Goal: Transaction & Acquisition: Purchase product/service

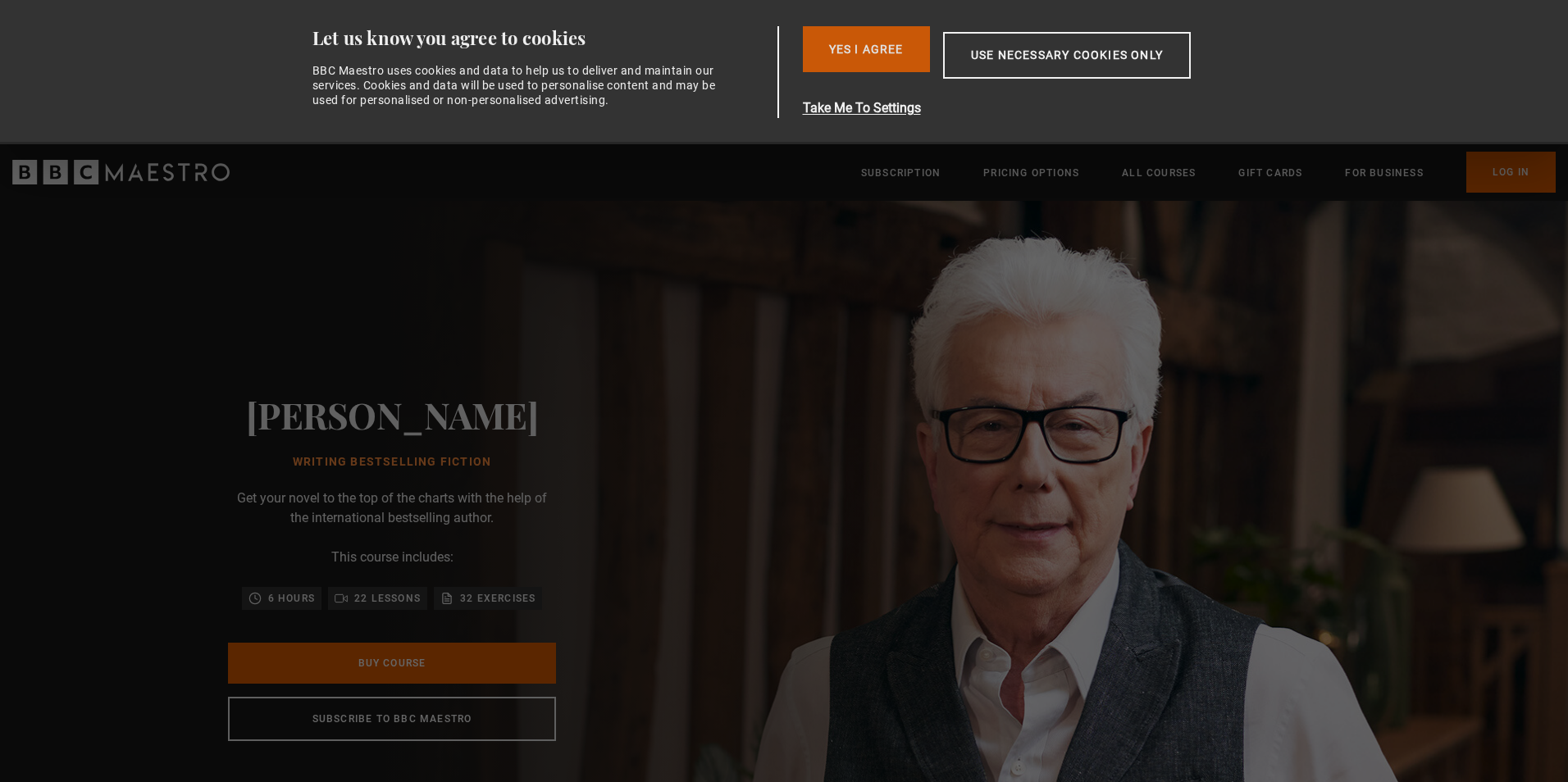
click at [880, 61] on button "Yes I Agree" at bounding box center [866, 50] width 127 height 46
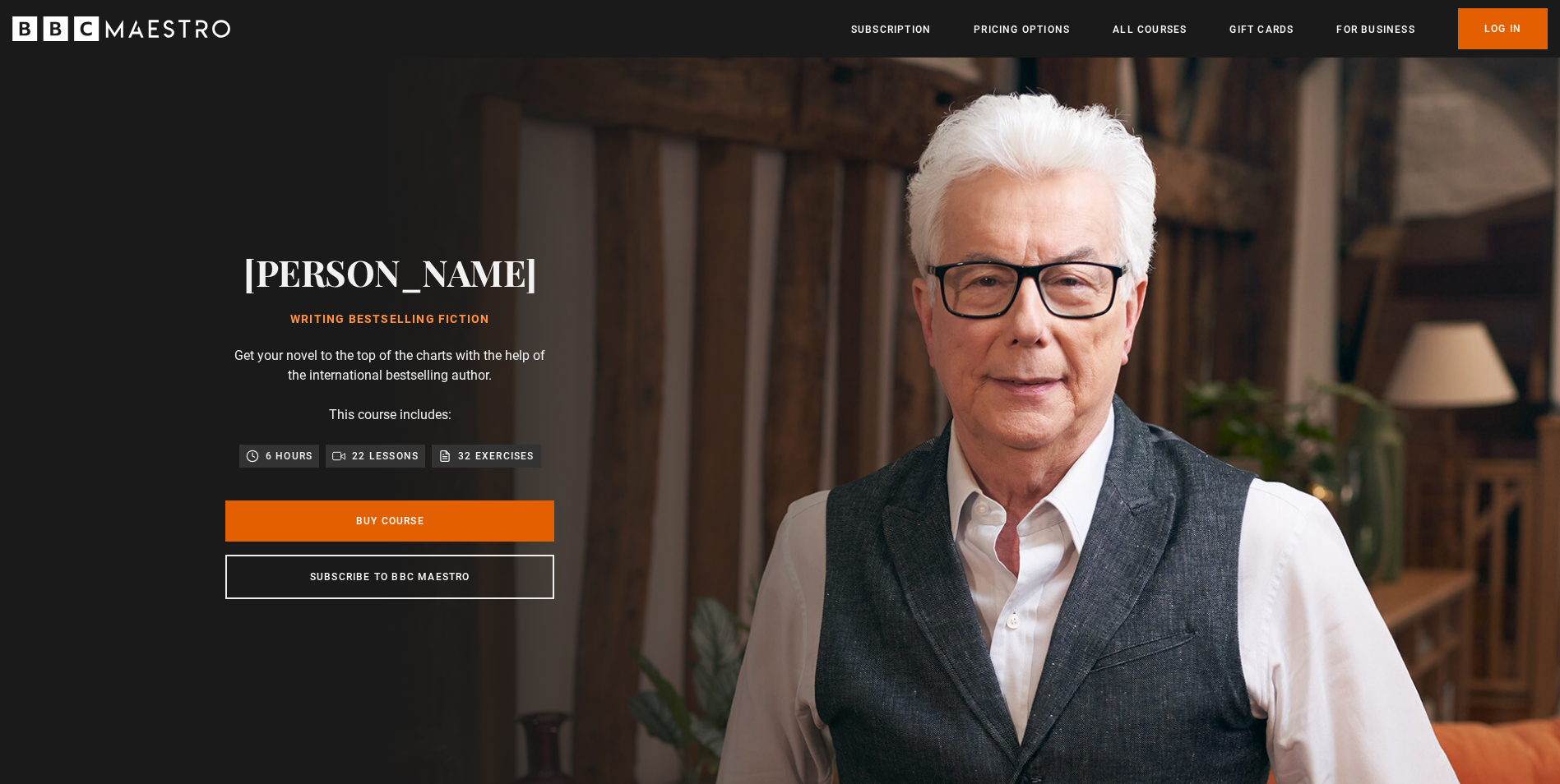
scroll to position [0, 216]
click at [1130, 38] on link "All Courses" at bounding box center [1149, 29] width 74 height 16
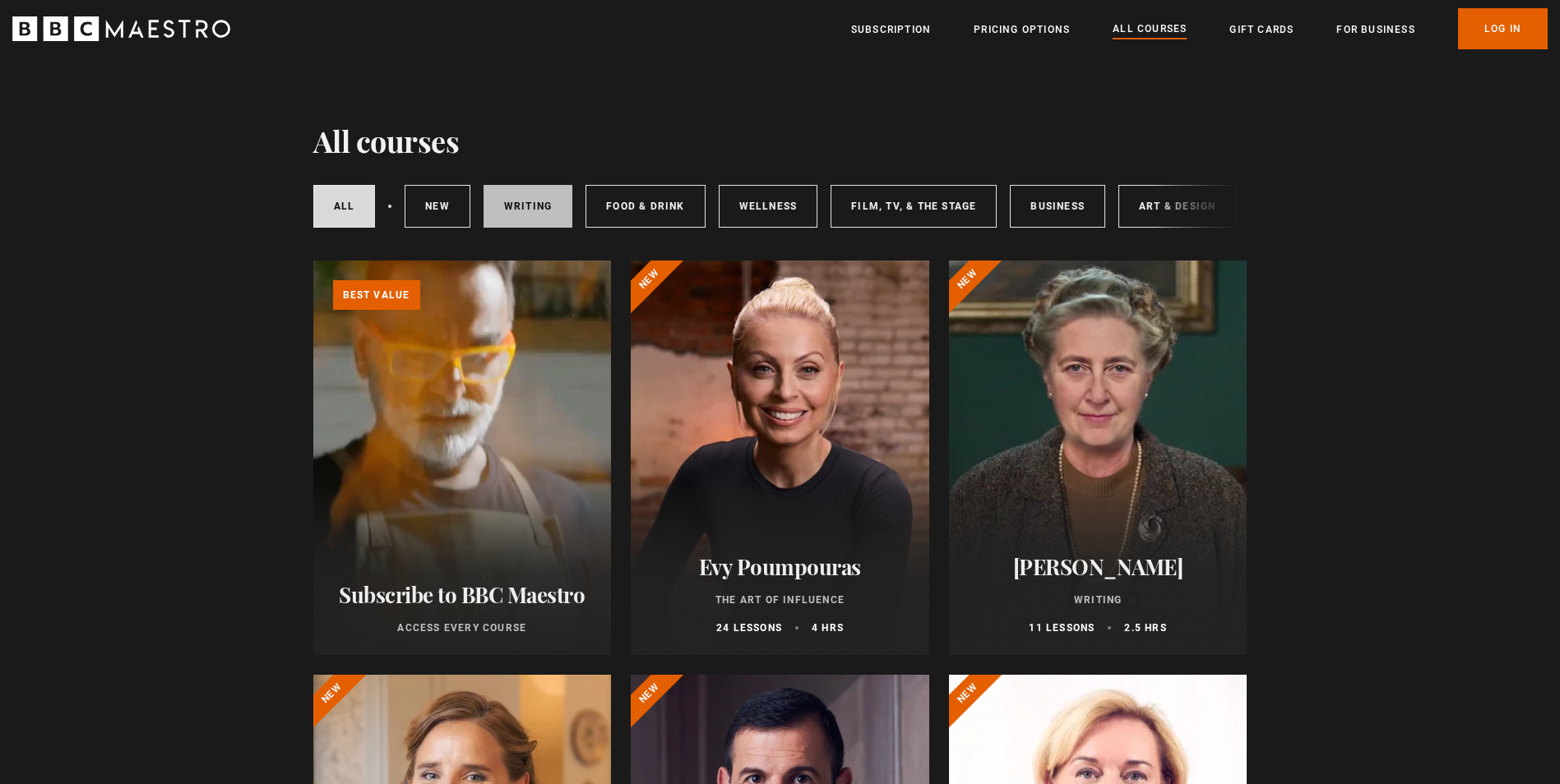
click at [540, 220] on link "Writing" at bounding box center [528, 206] width 89 height 43
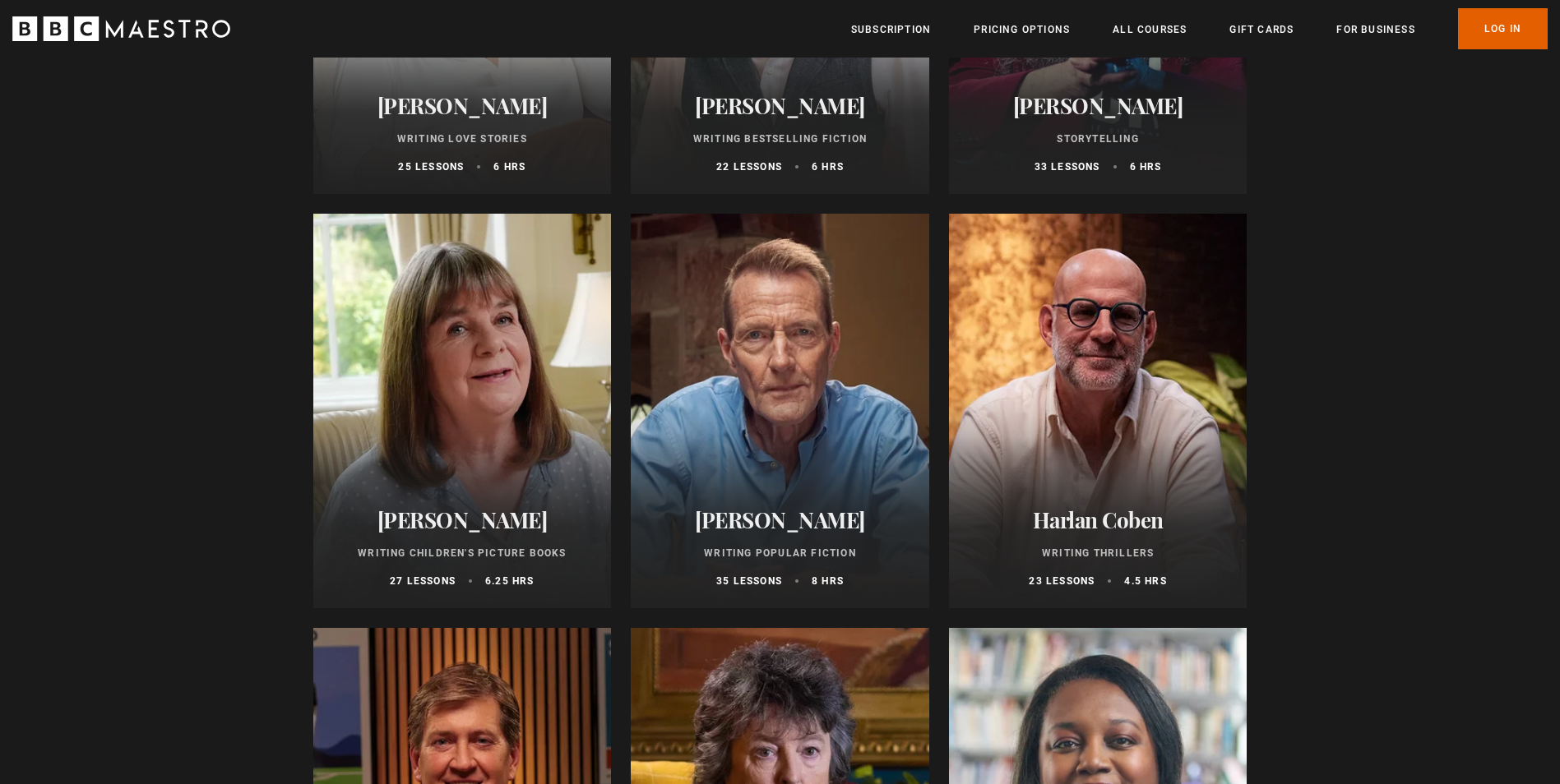
scroll to position [904, 0]
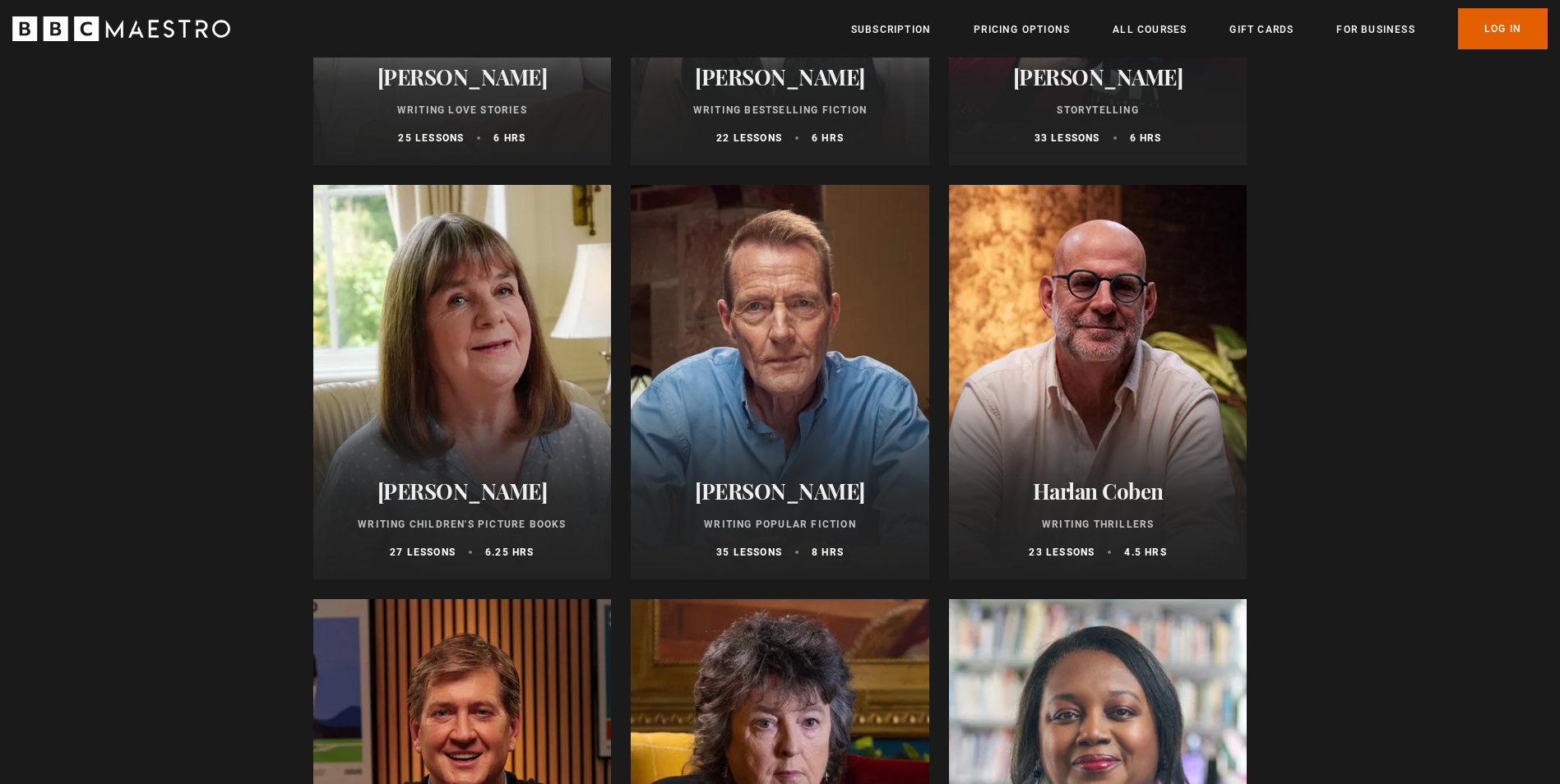
click at [483, 529] on p "Writing Children's Picture Books" at bounding box center [462, 524] width 259 height 15
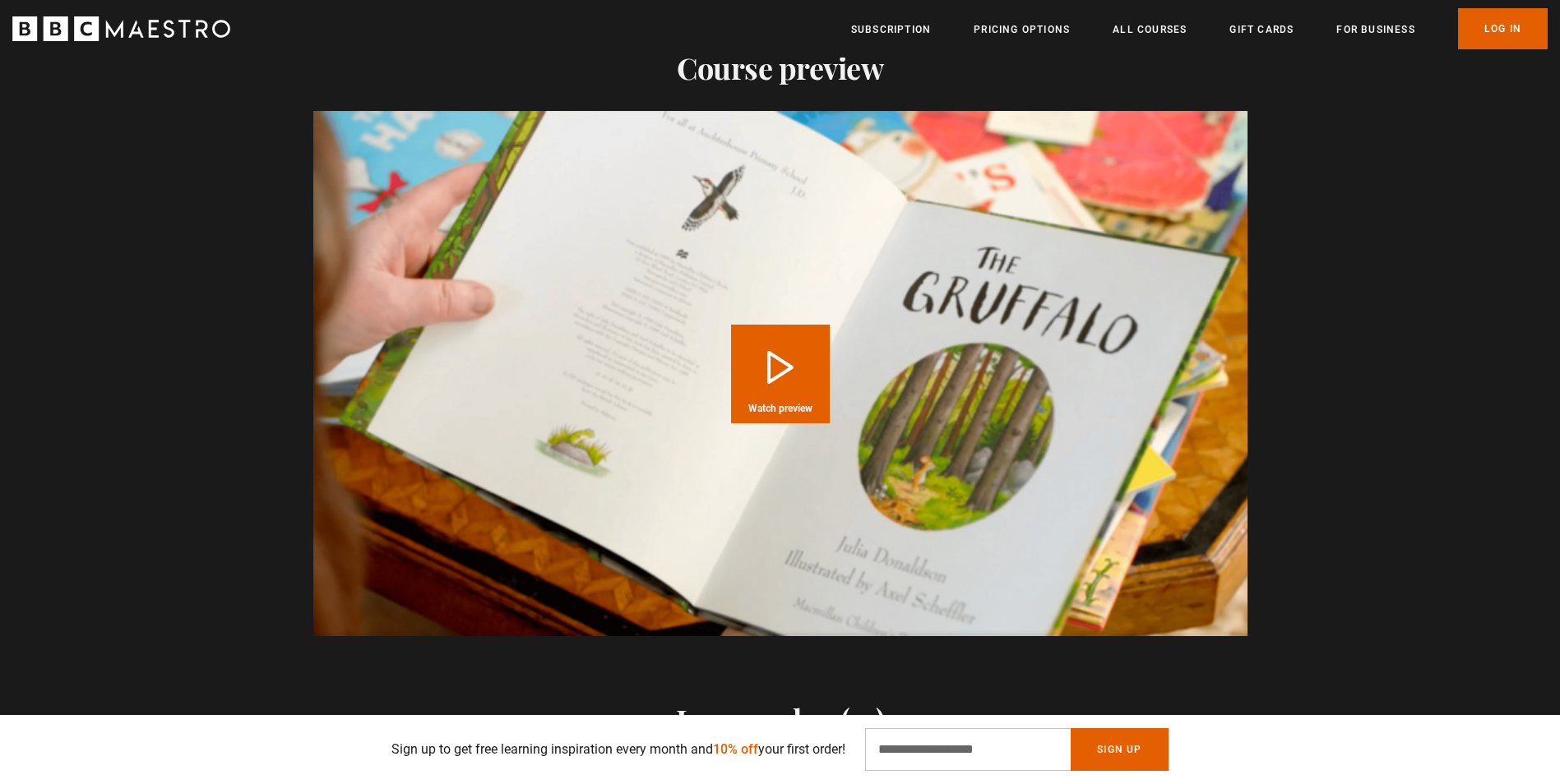
scroll to position [1643, 0]
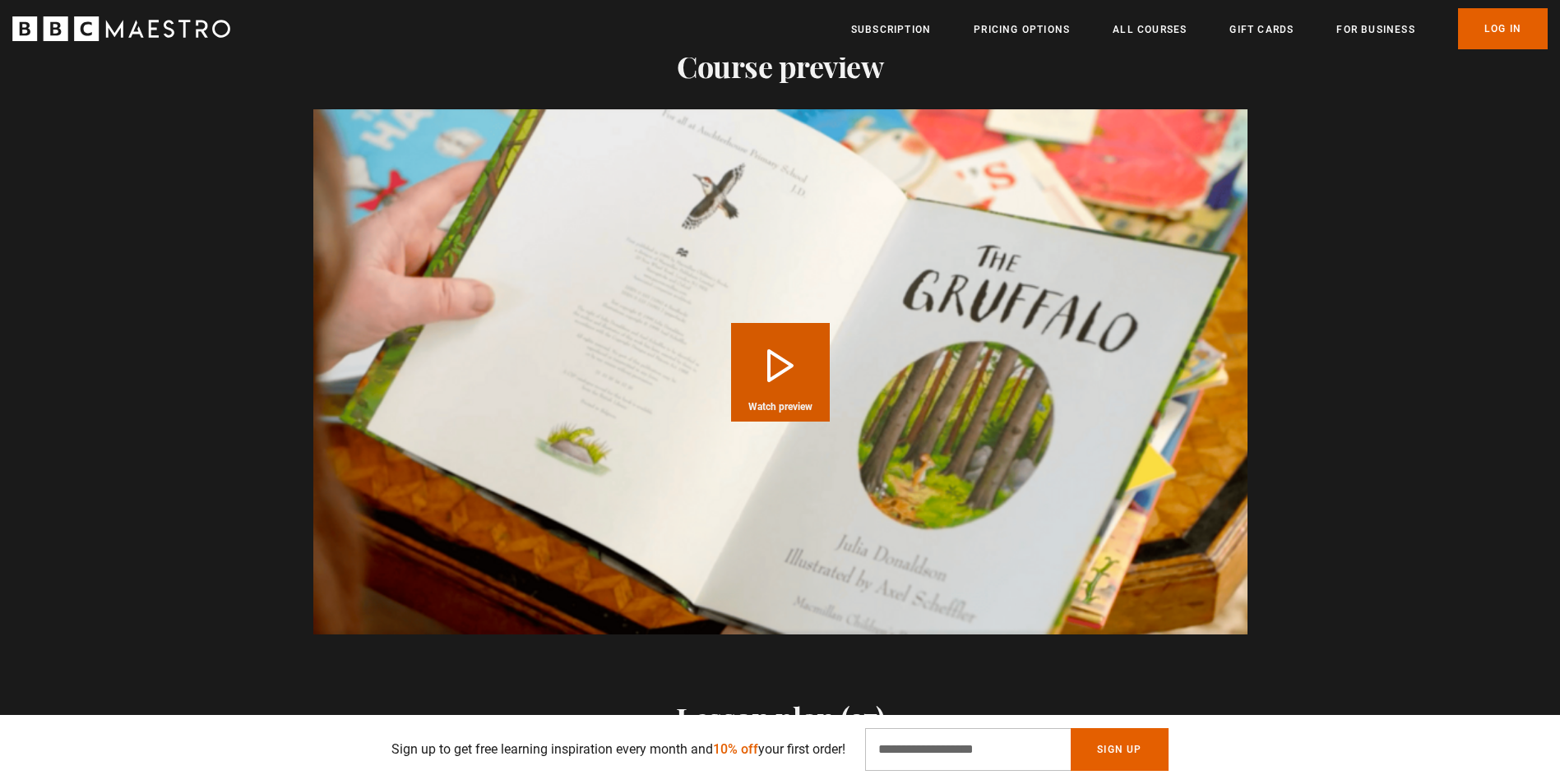
click at [756, 371] on button "Play Course overview for Writing Children's Picture Books with Julia Donaldson …" at bounding box center [780, 371] width 98 height 98
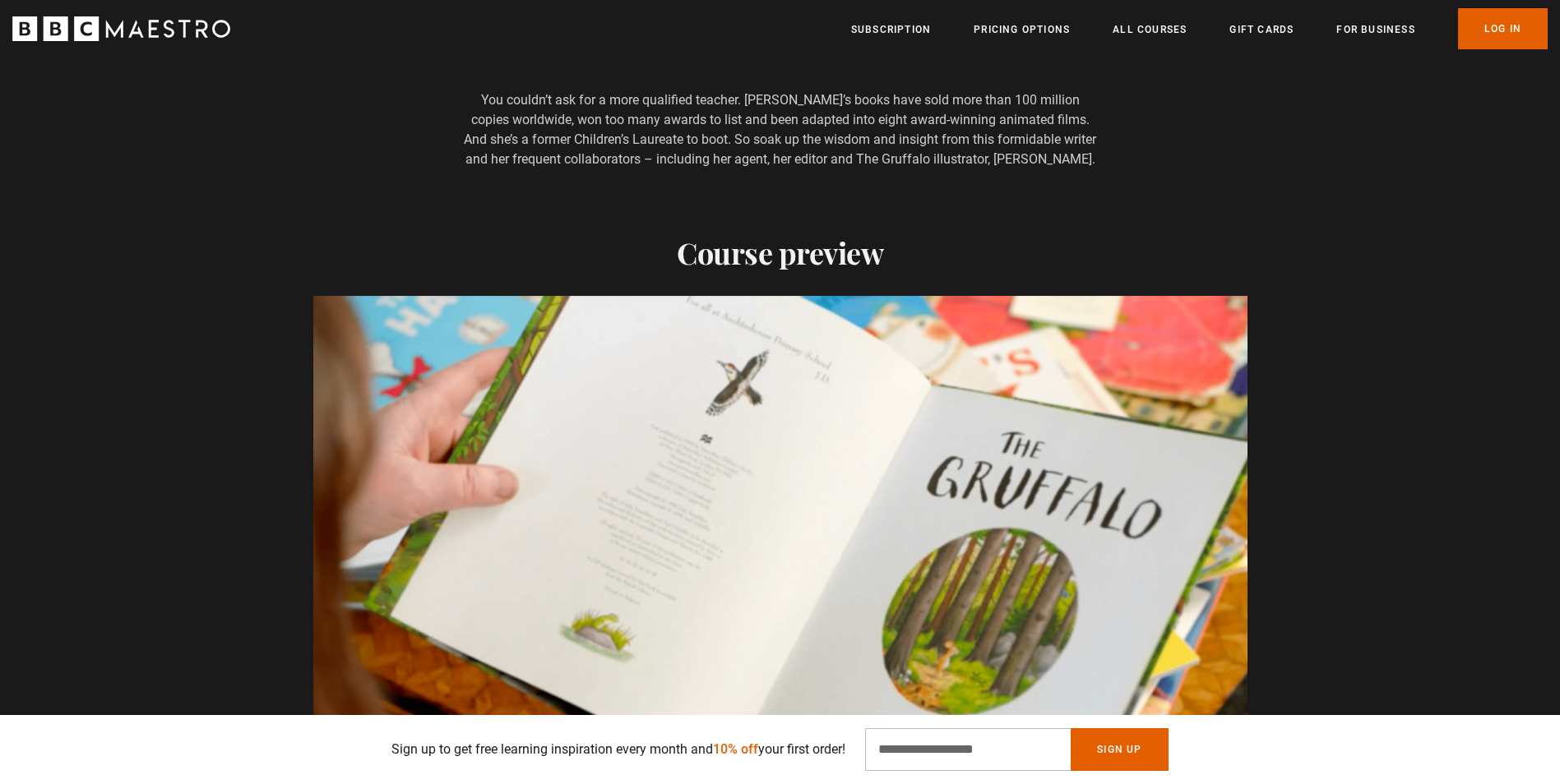
scroll to position [1315, 0]
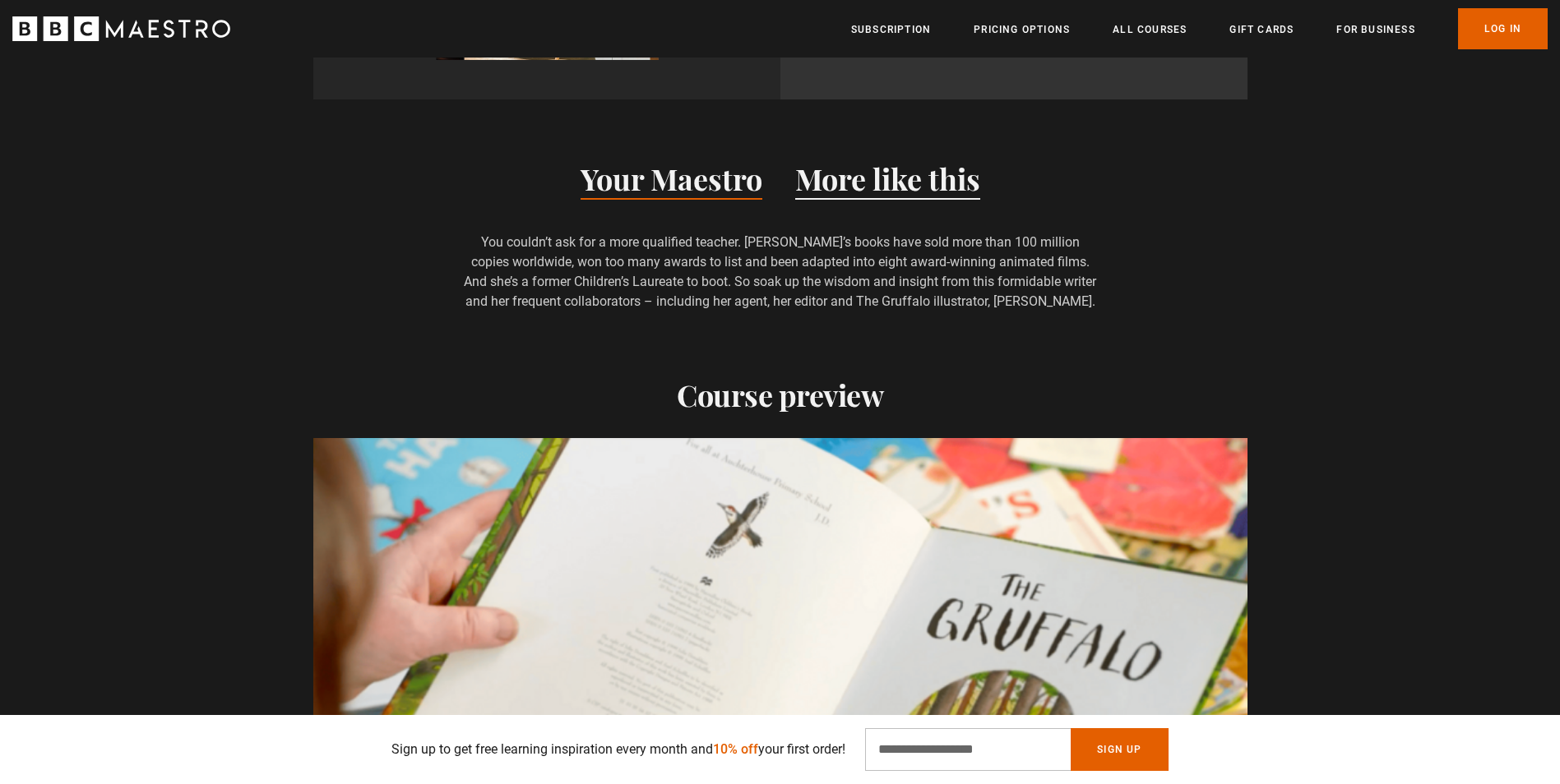
click at [934, 165] on button "More like this" at bounding box center [888, 182] width 185 height 34
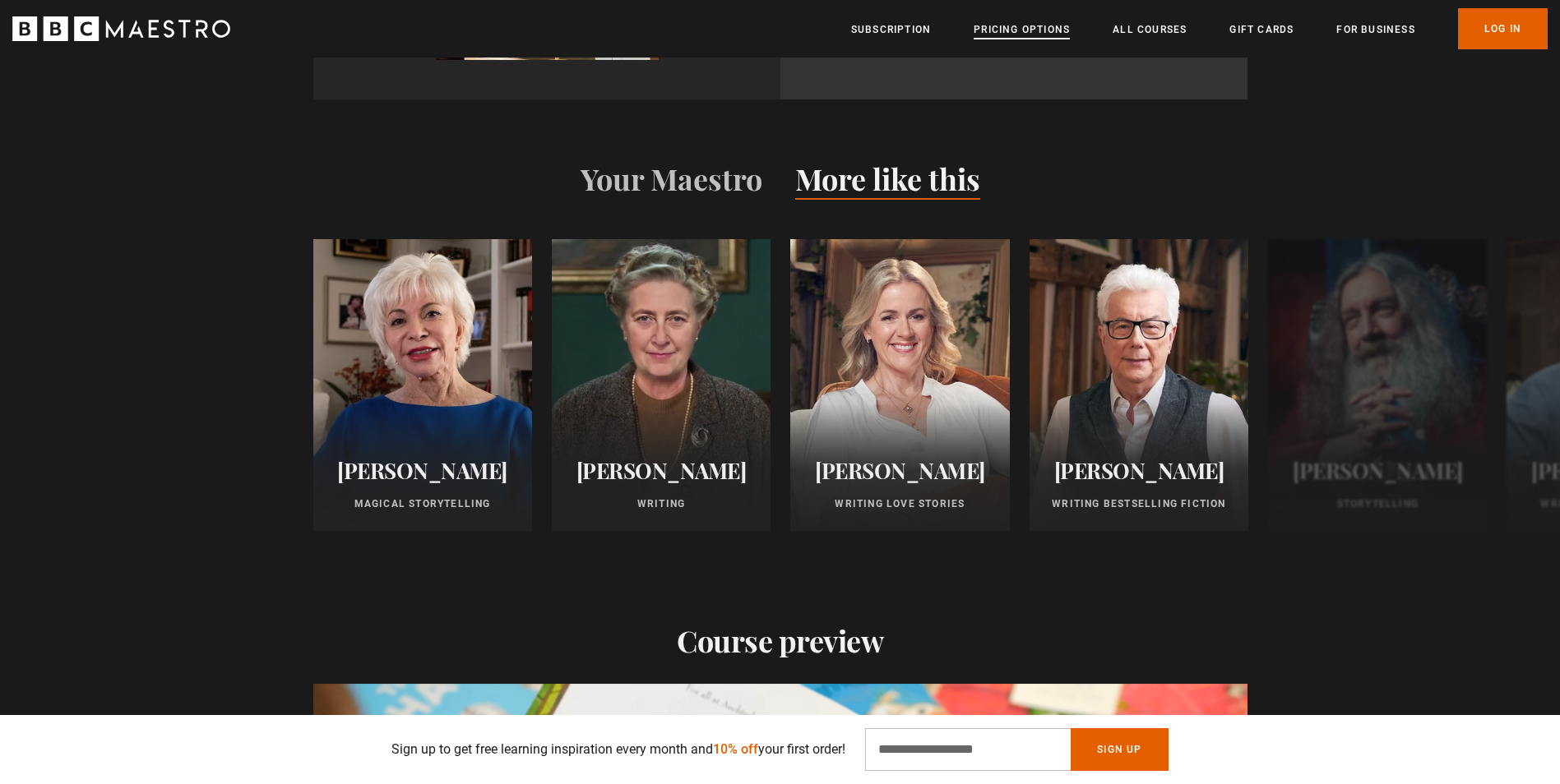
click at [1022, 32] on link "Pricing Options" at bounding box center [1021, 29] width 96 height 16
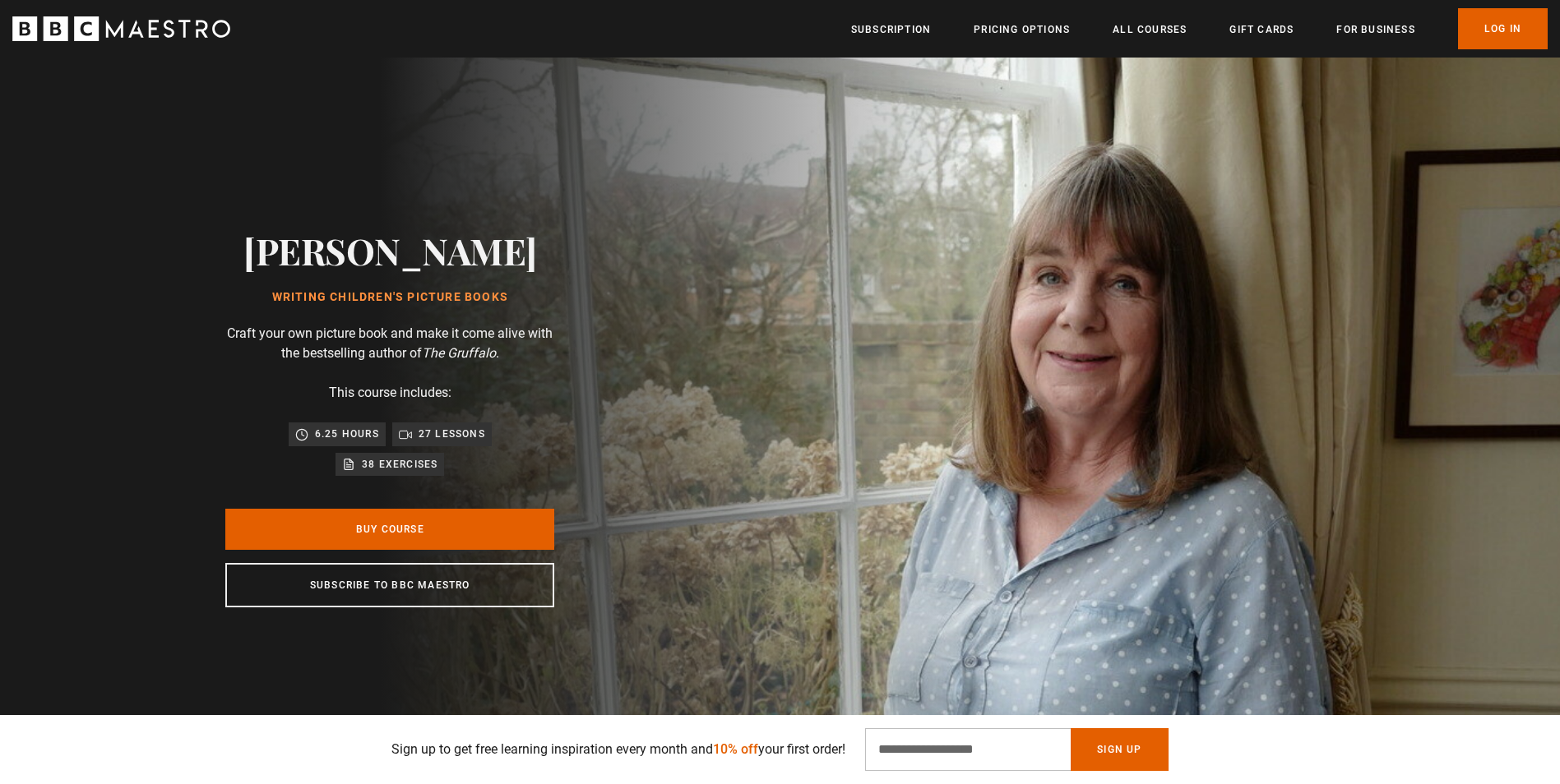
scroll to position [0, 0]
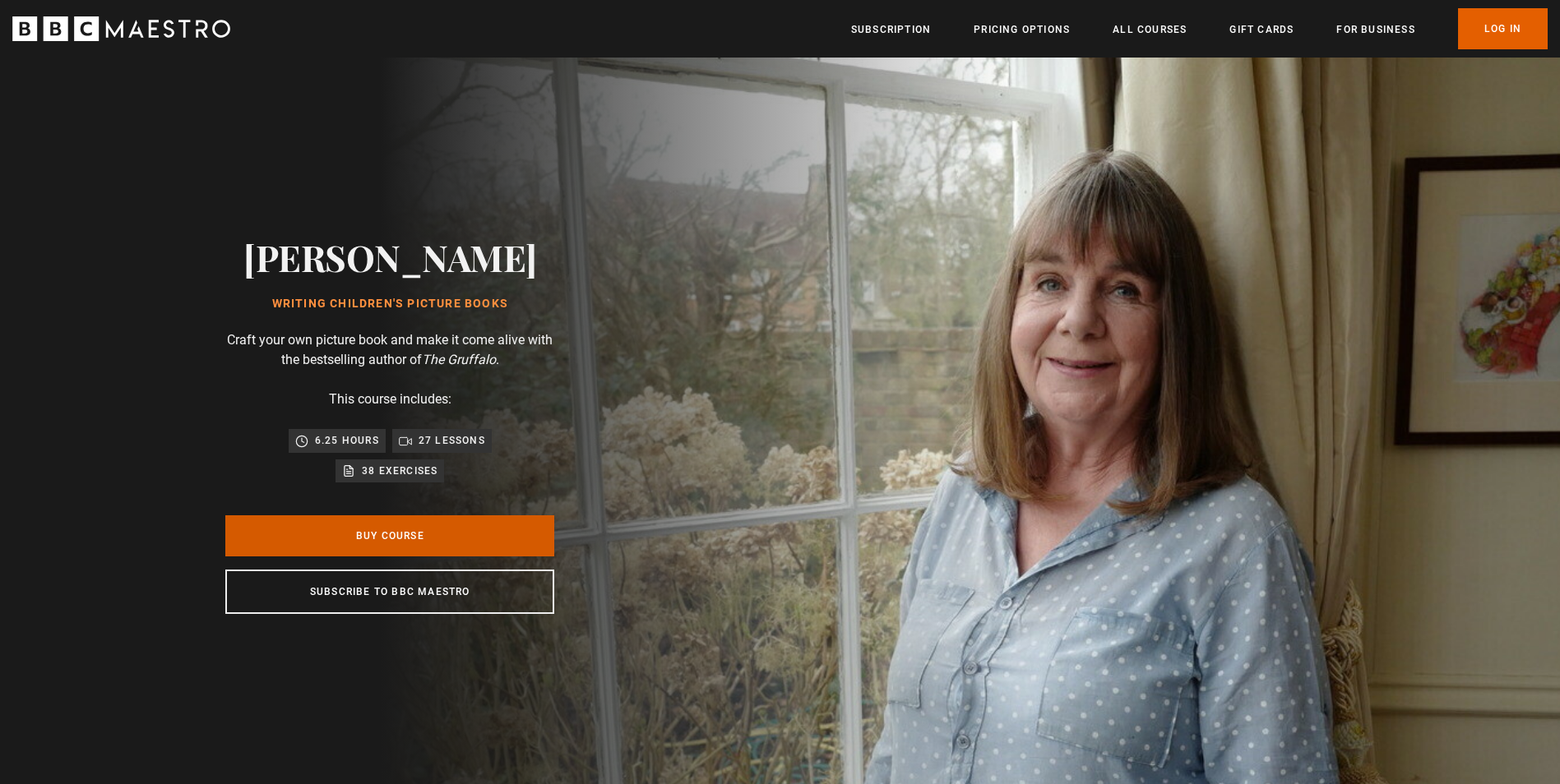
click at [424, 542] on link "Buy Course" at bounding box center [390, 536] width 329 height 41
click at [1147, 30] on link "All Courses" at bounding box center [1149, 29] width 74 height 16
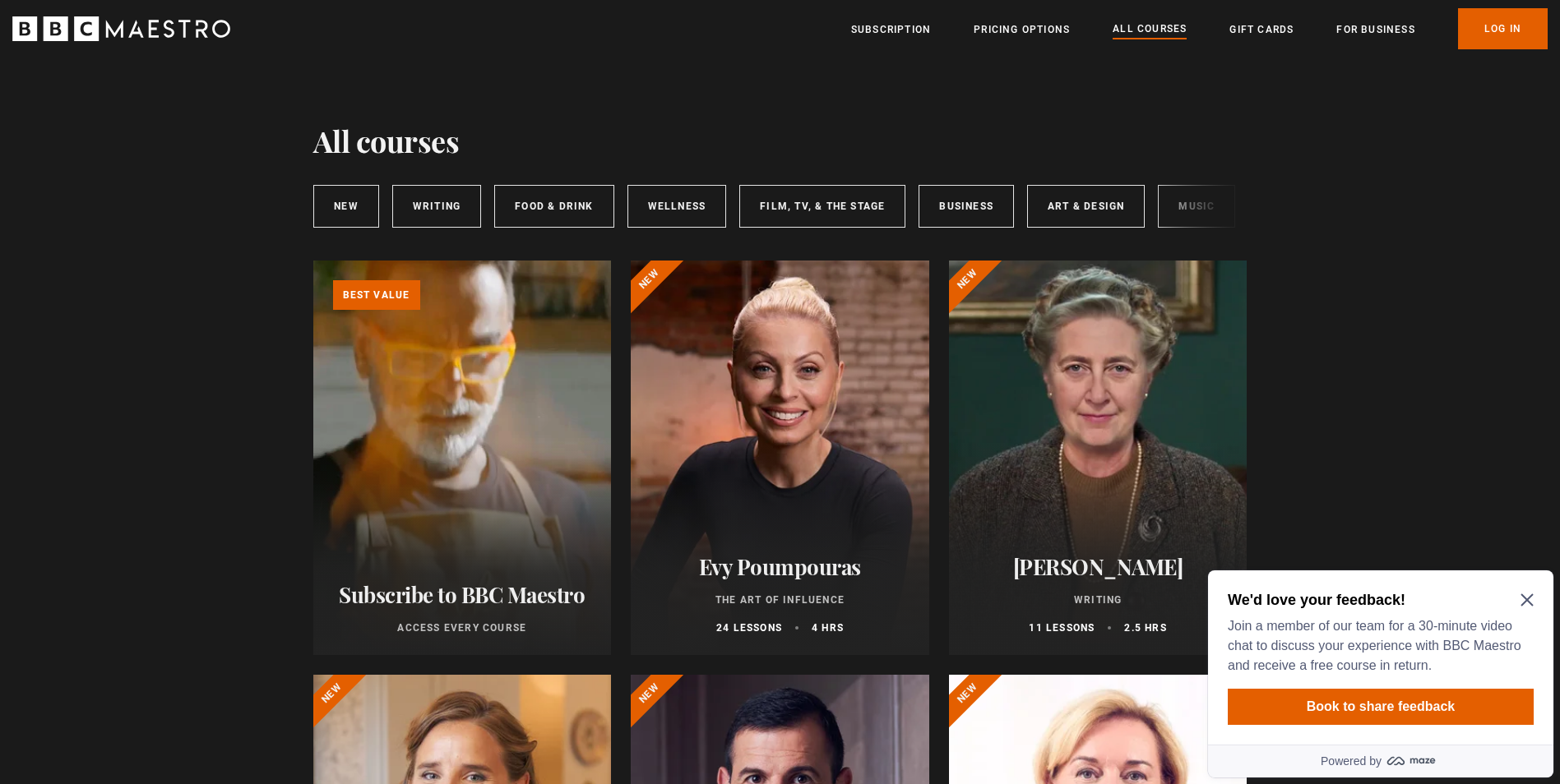
scroll to position [0, 245]
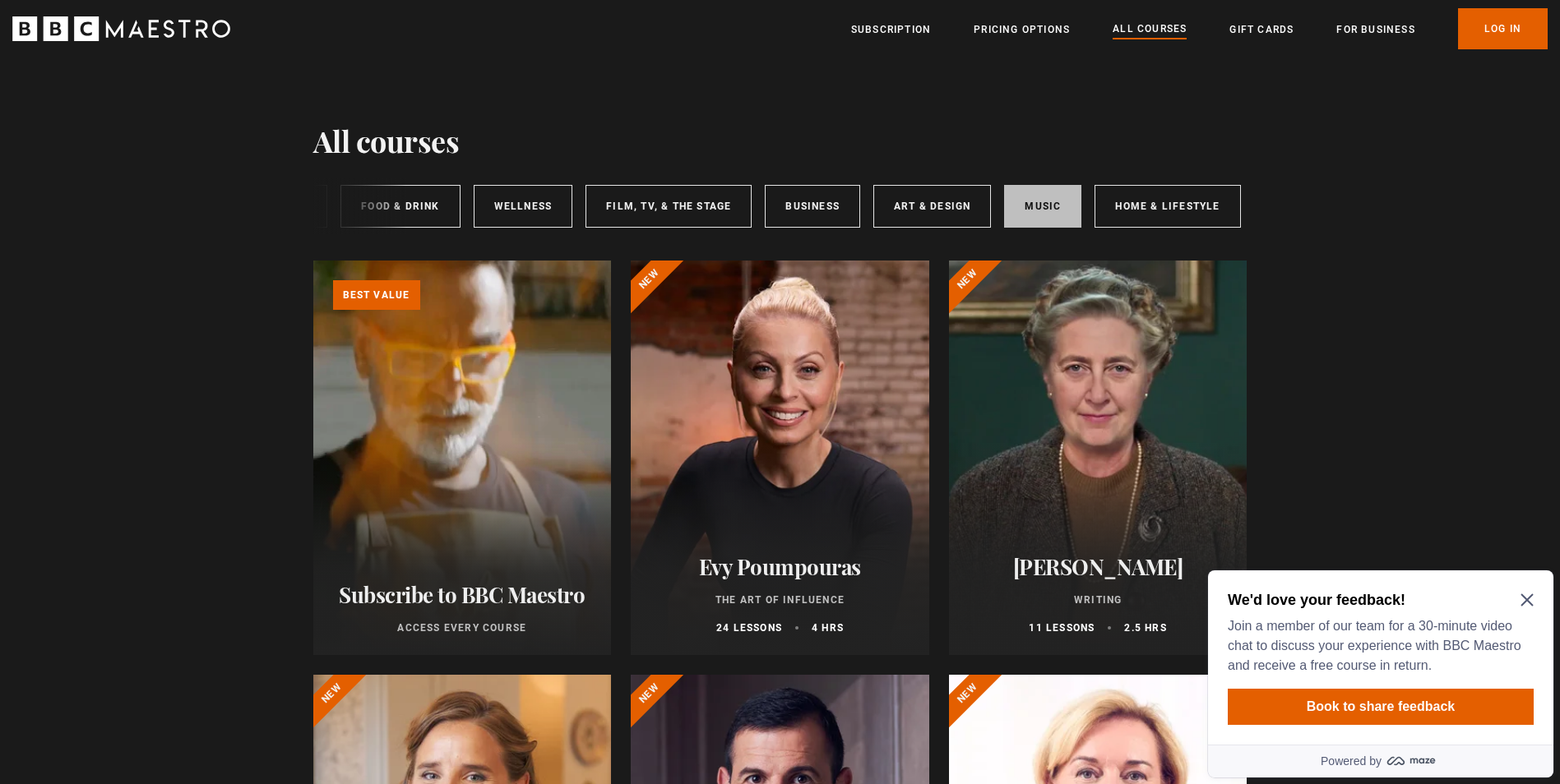
click at [1034, 217] on link "Music" at bounding box center [1042, 206] width 77 height 43
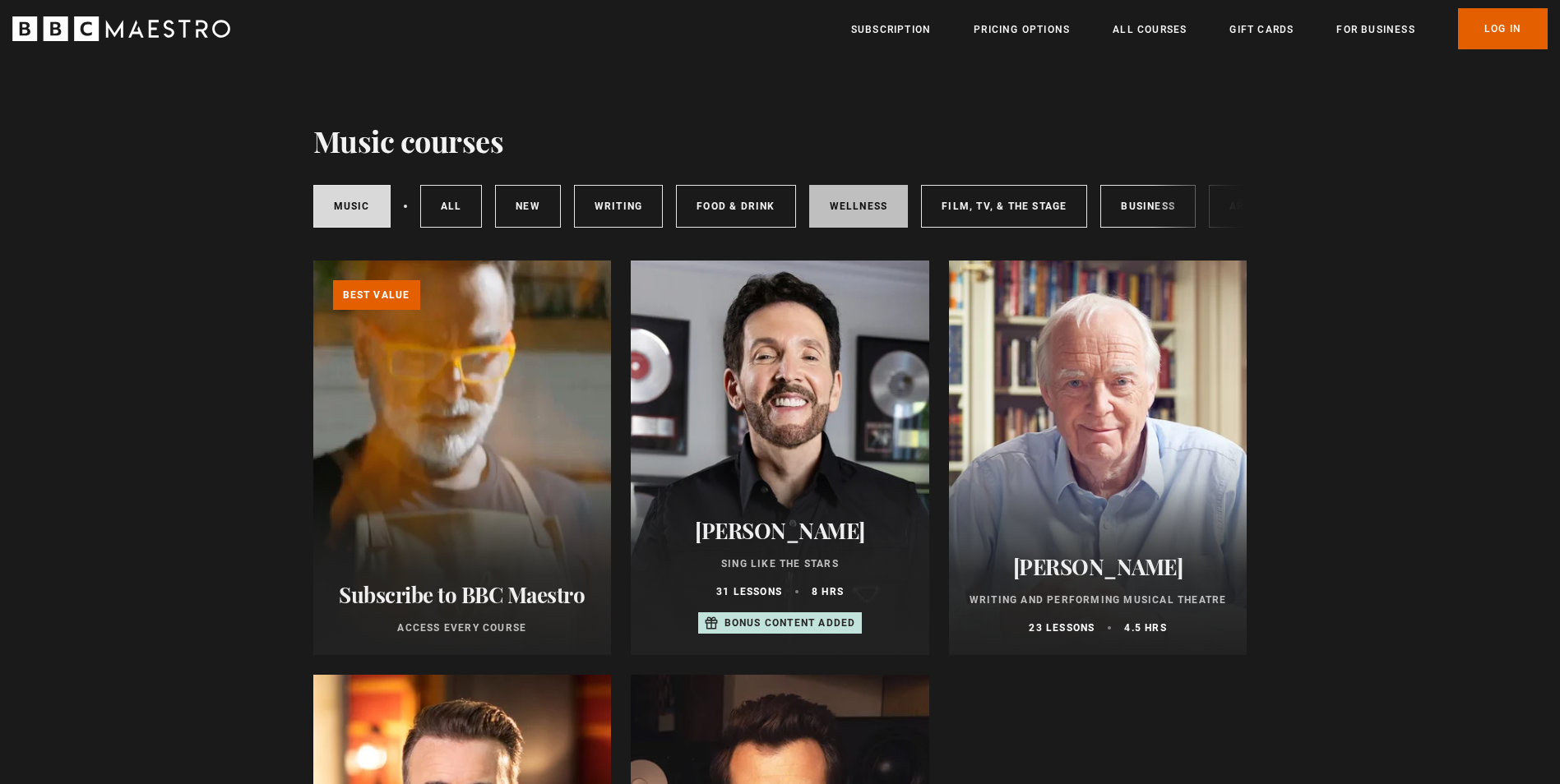
click at [836, 203] on link "Wellness" at bounding box center [859, 206] width 99 height 43
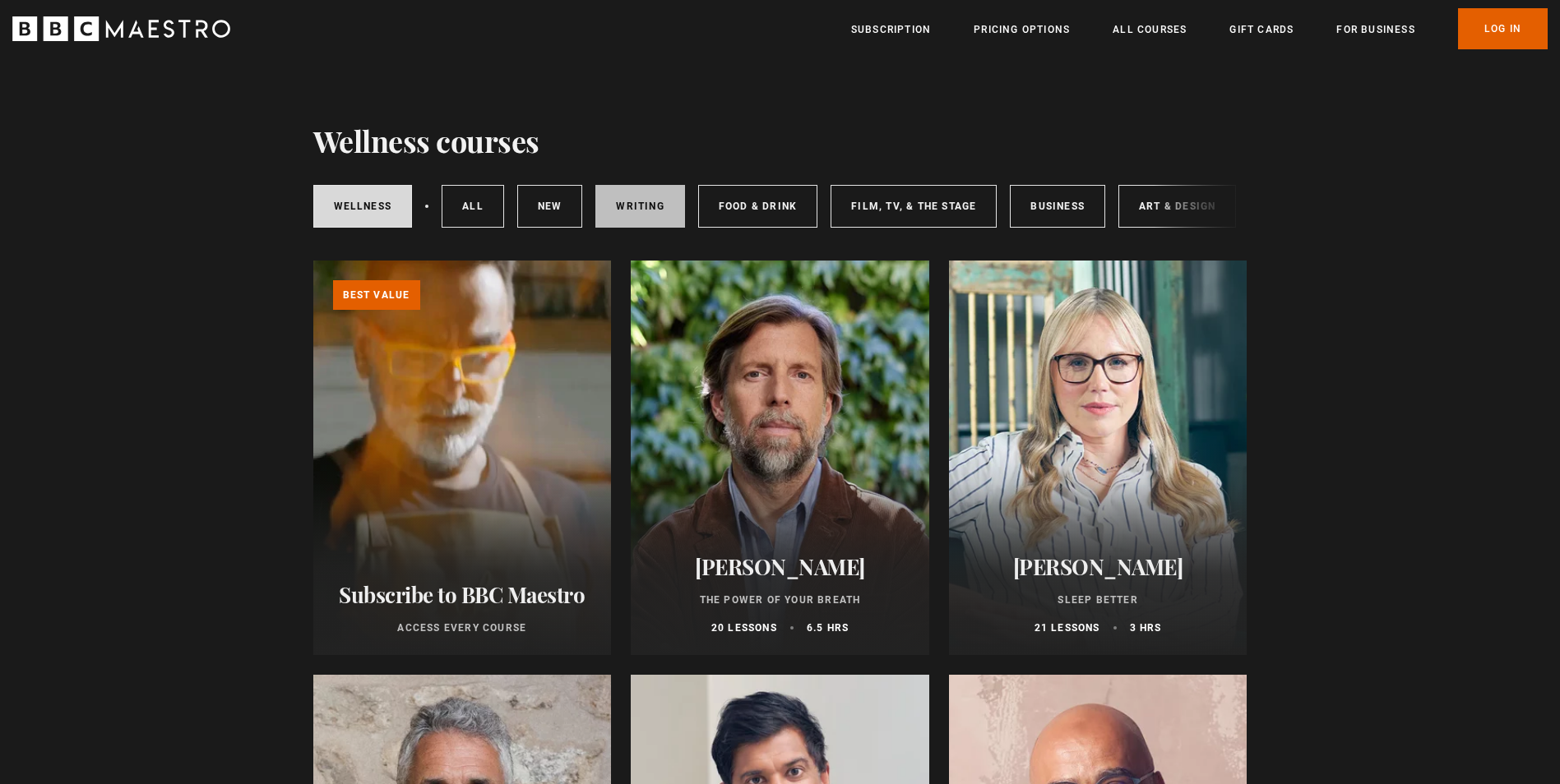
click at [656, 214] on link "Writing" at bounding box center [640, 206] width 89 height 43
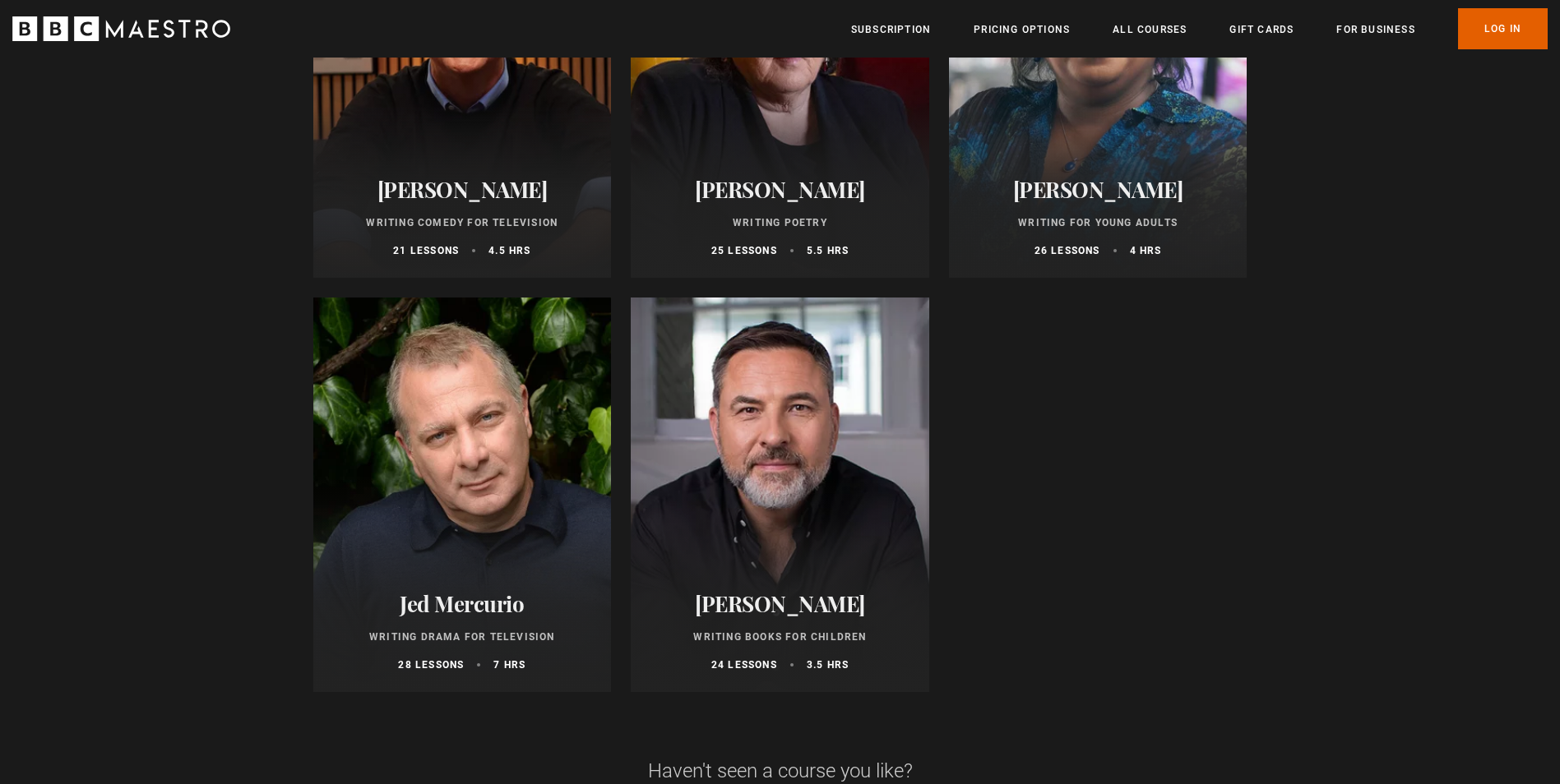
scroll to position [1643, 0]
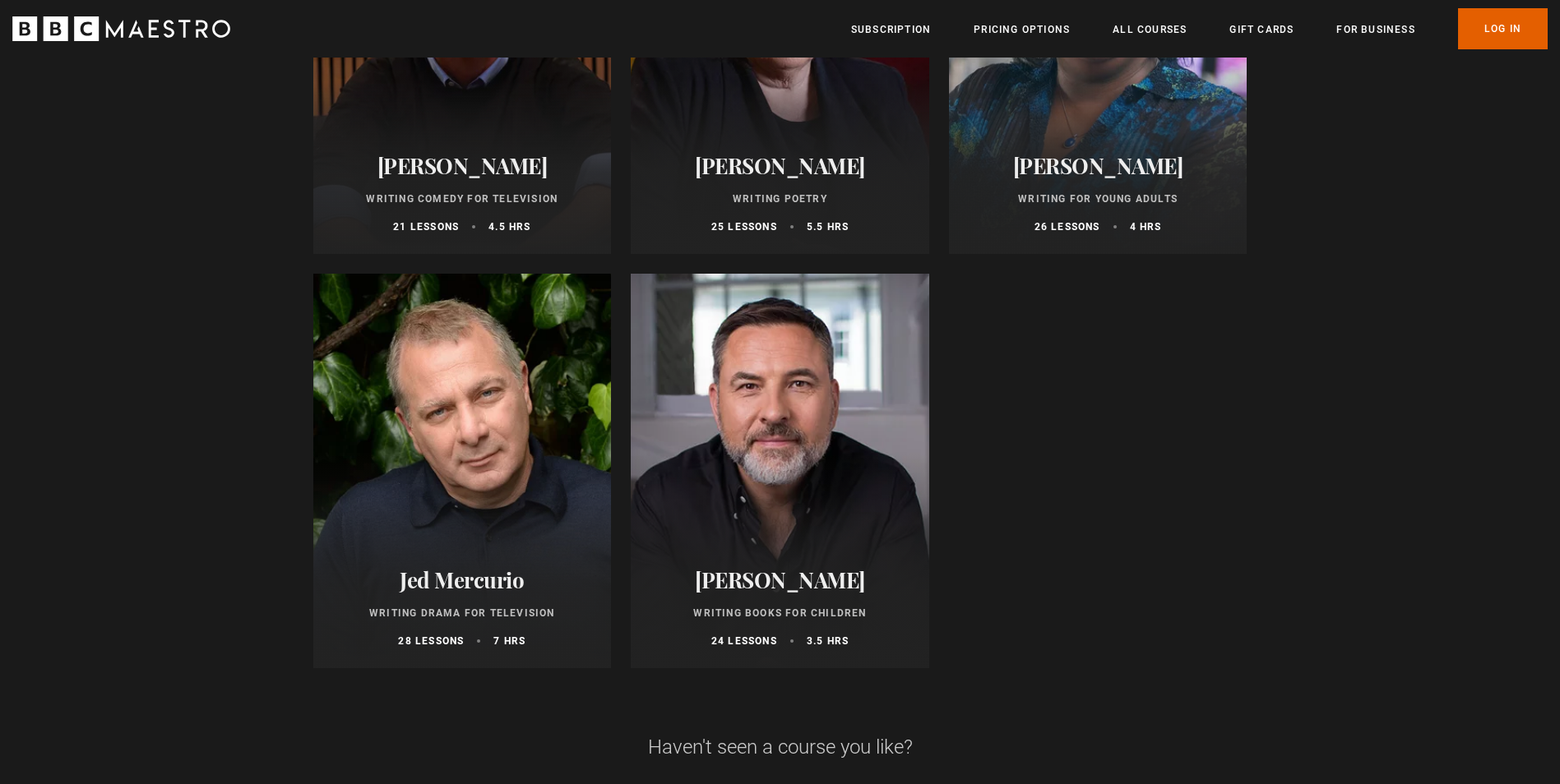
click at [855, 609] on div "David Walliams Writing Books for Children 24 lessons 3.5 hrs" at bounding box center [779, 608] width 299 height 121
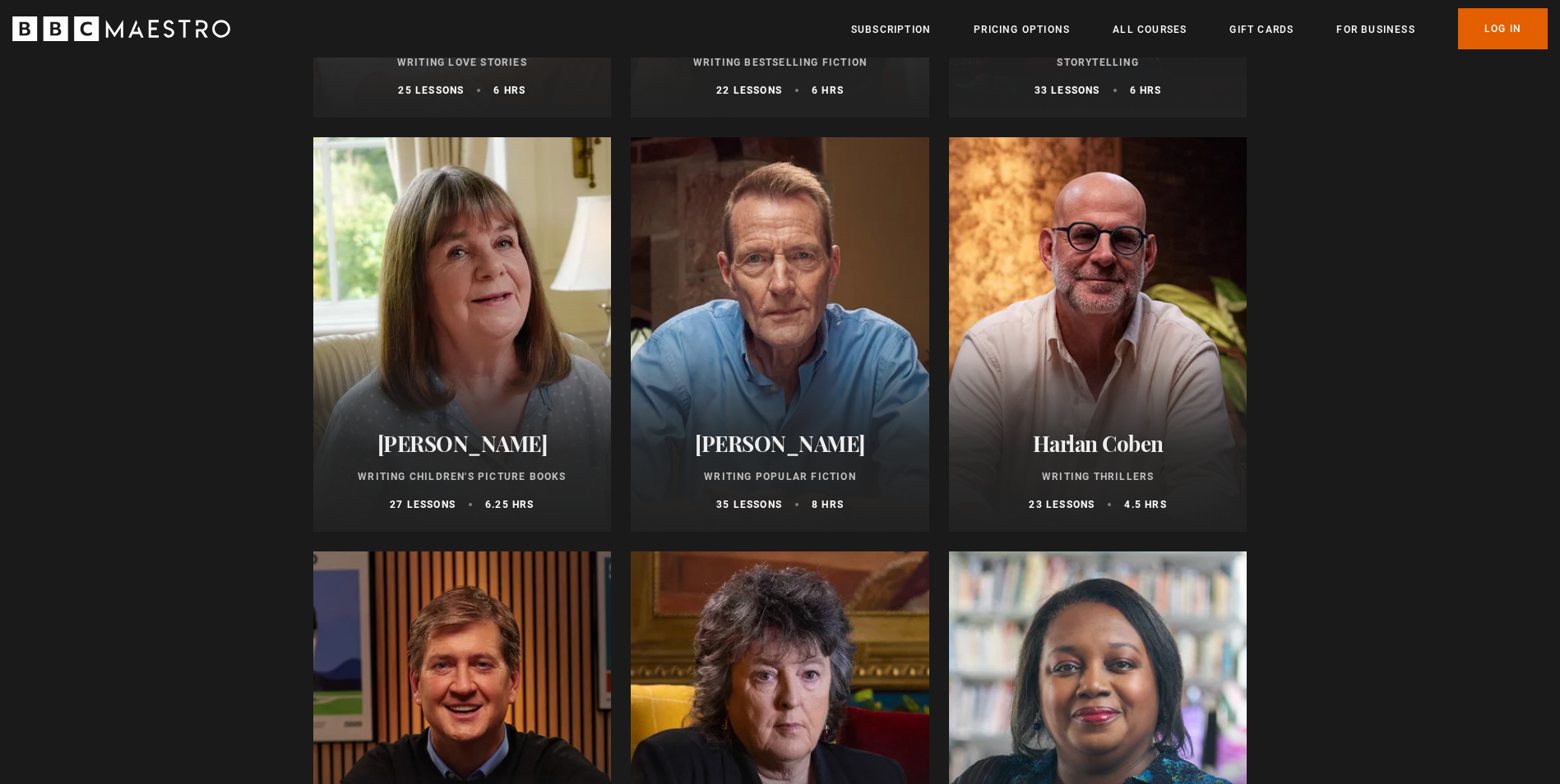
scroll to position [986, 0]
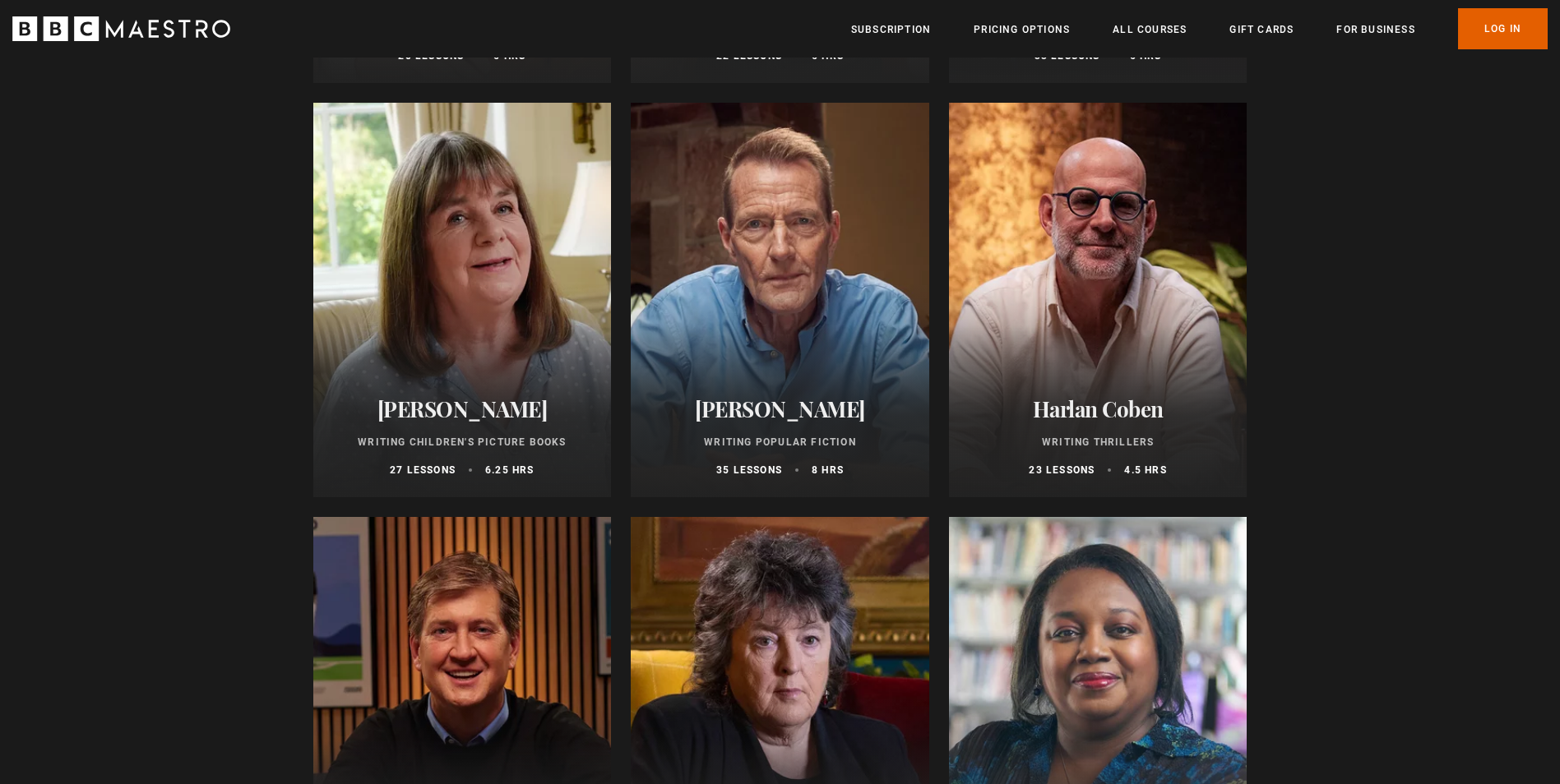
click at [514, 422] on h2 "[PERSON_NAME]" at bounding box center [462, 409] width 259 height 26
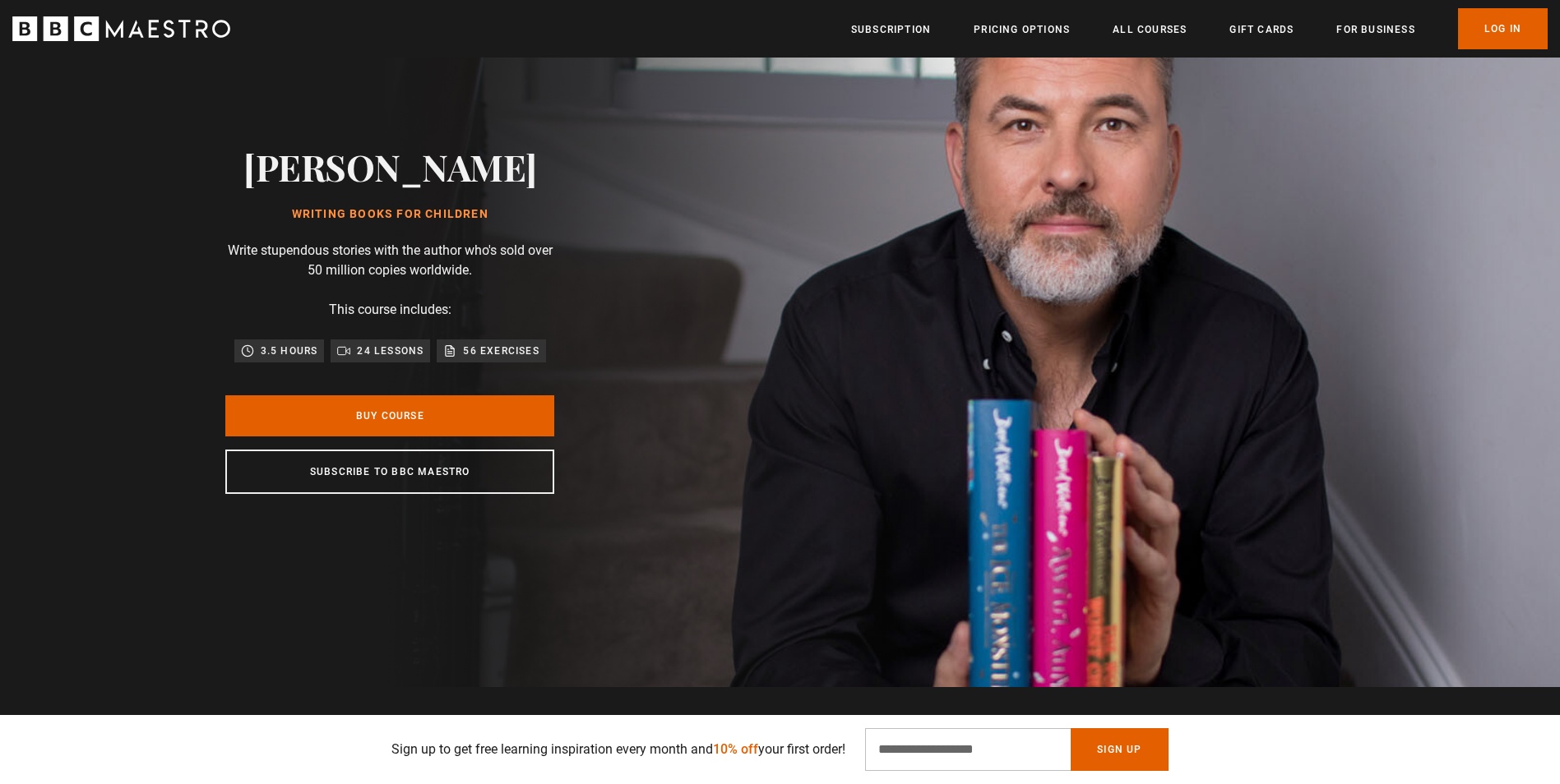
scroll to position [82, 0]
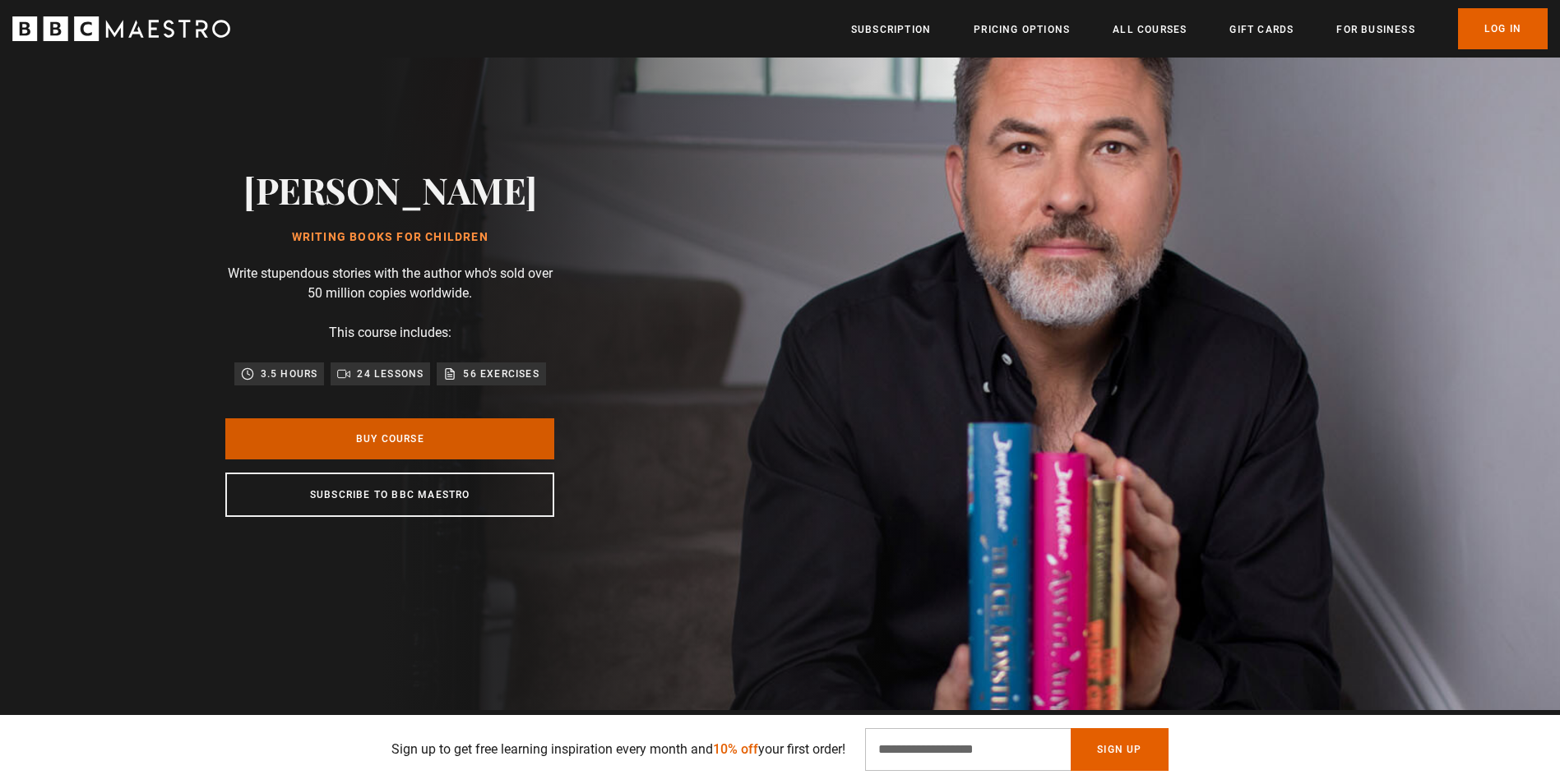
click at [492, 448] on link "Buy Course" at bounding box center [390, 439] width 329 height 41
click at [1039, 24] on link "Pricing Options" at bounding box center [1021, 29] width 96 height 16
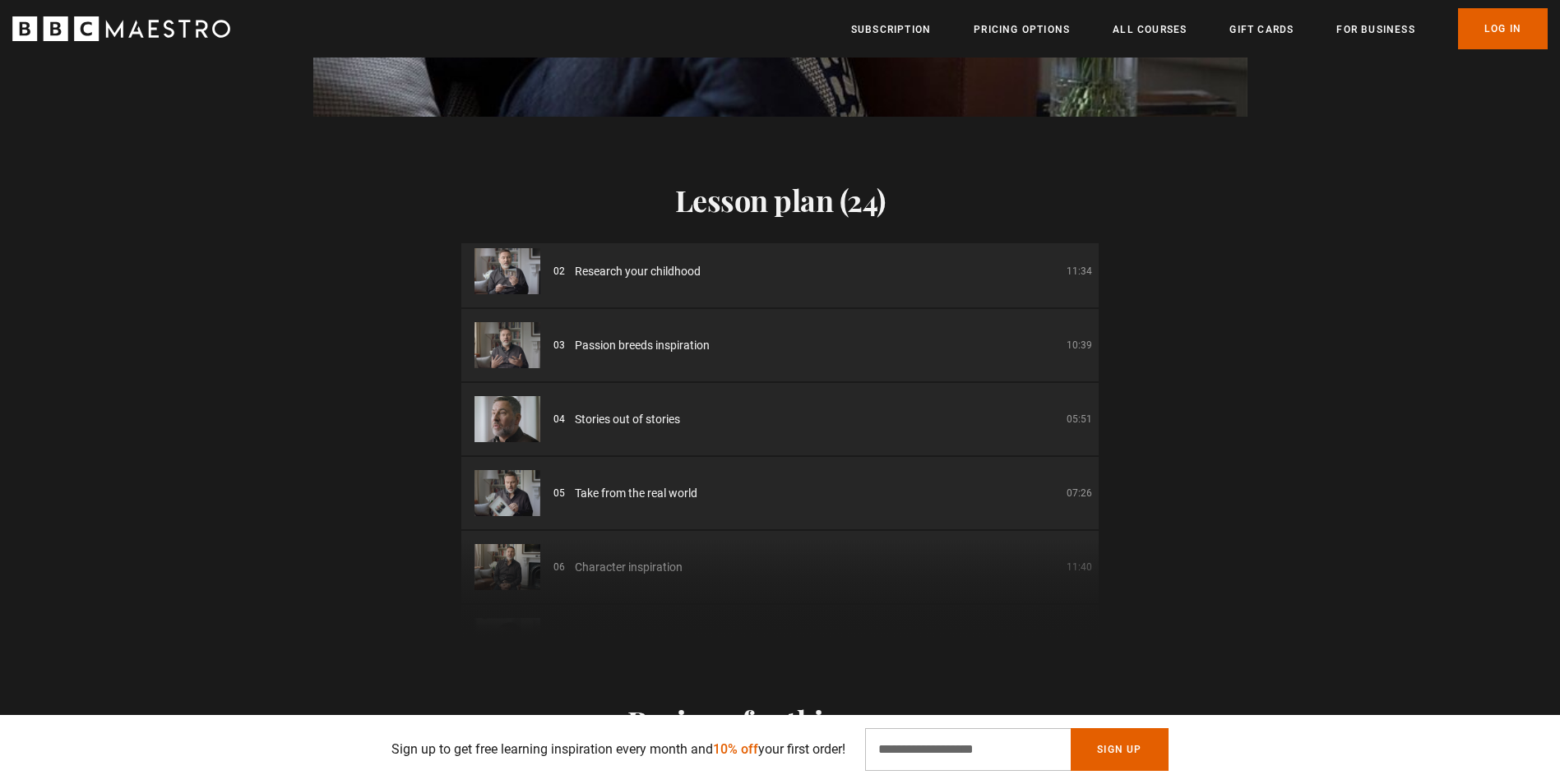
scroll to position [0, 861]
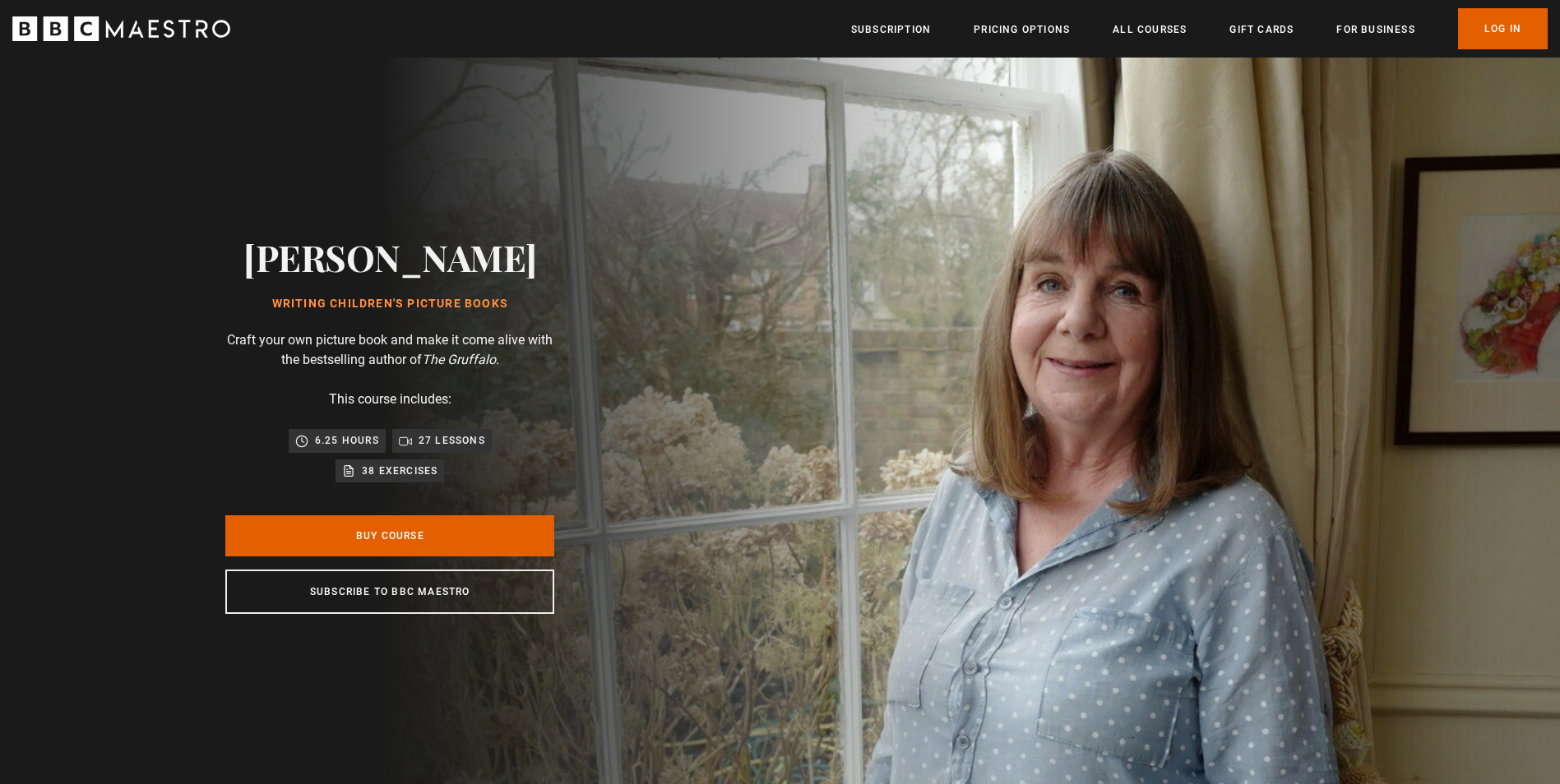
click at [419, 466] on p "38 exercises" at bounding box center [399, 471] width 75 height 16
click at [413, 526] on link "Buy Course" at bounding box center [390, 536] width 329 height 41
click at [1126, 30] on link "All Courses" at bounding box center [1149, 29] width 74 height 16
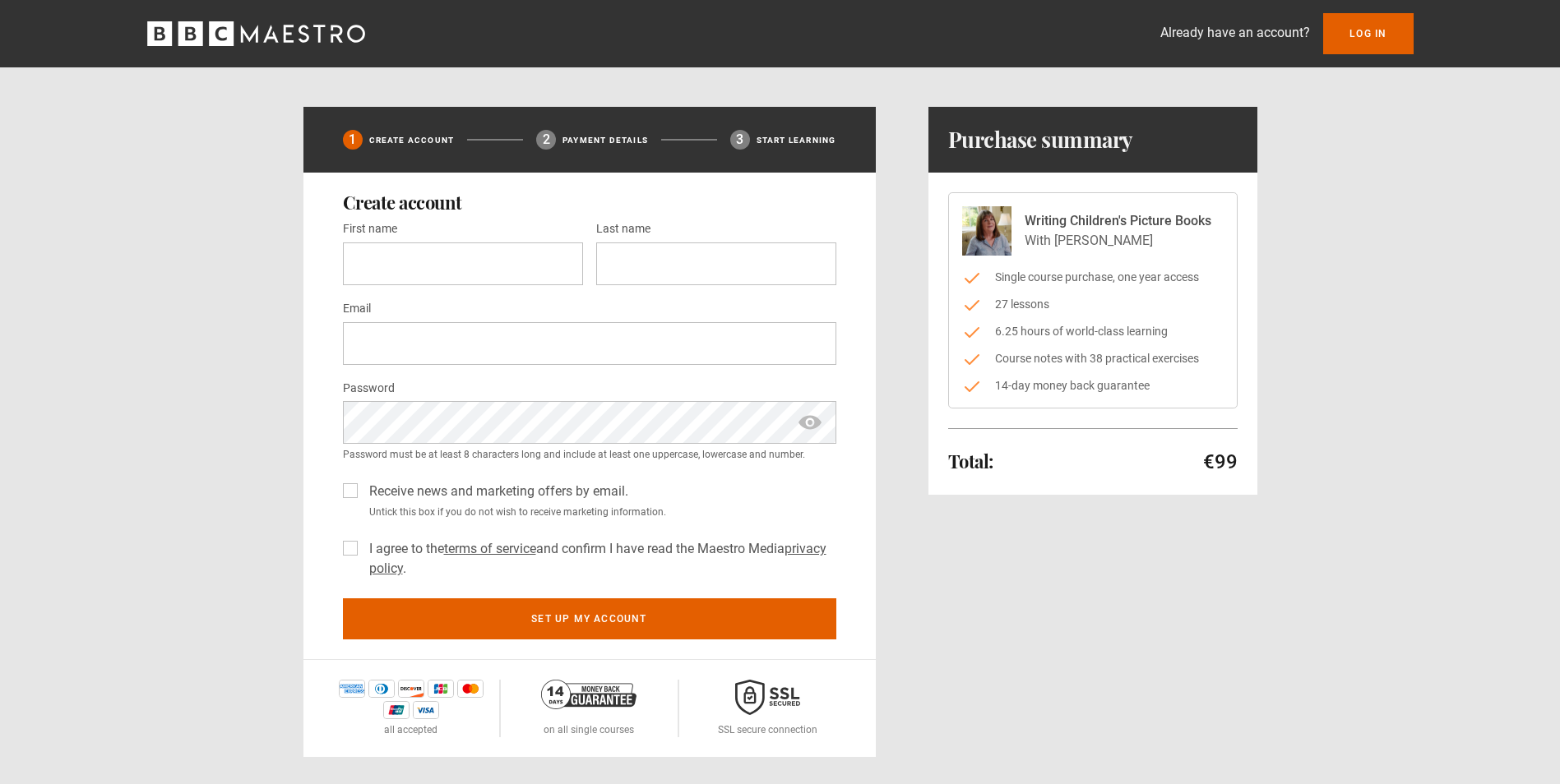
drag, startPoint x: 1022, startPoint y: 330, endPoint x: 1191, endPoint y: 395, distance: 181.1
click at [1191, 395] on div "Writing Children's Picture Books With [PERSON_NAME] Single course purchase, one…" at bounding box center [1093, 300] width 289 height 217
drag, startPoint x: 1191, startPoint y: 395, endPoint x: 1188, endPoint y: 387, distance: 8.5
click at [1188, 387] on li "14-day money back guarantee" at bounding box center [1092, 386] width 261 height 17
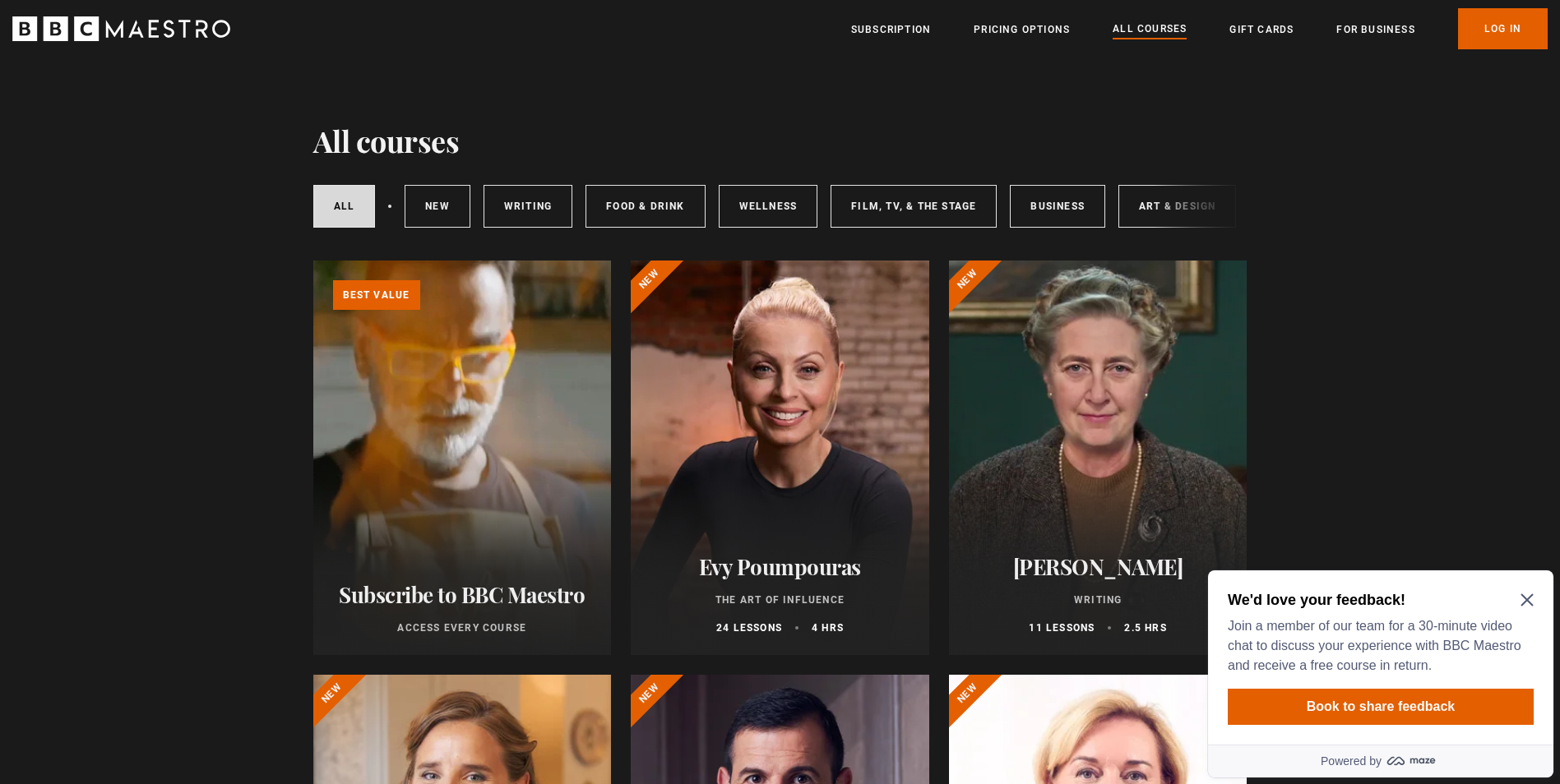
click at [1531, 597] on icon "Close Maze Prompt" at bounding box center [1526, 599] width 13 height 13
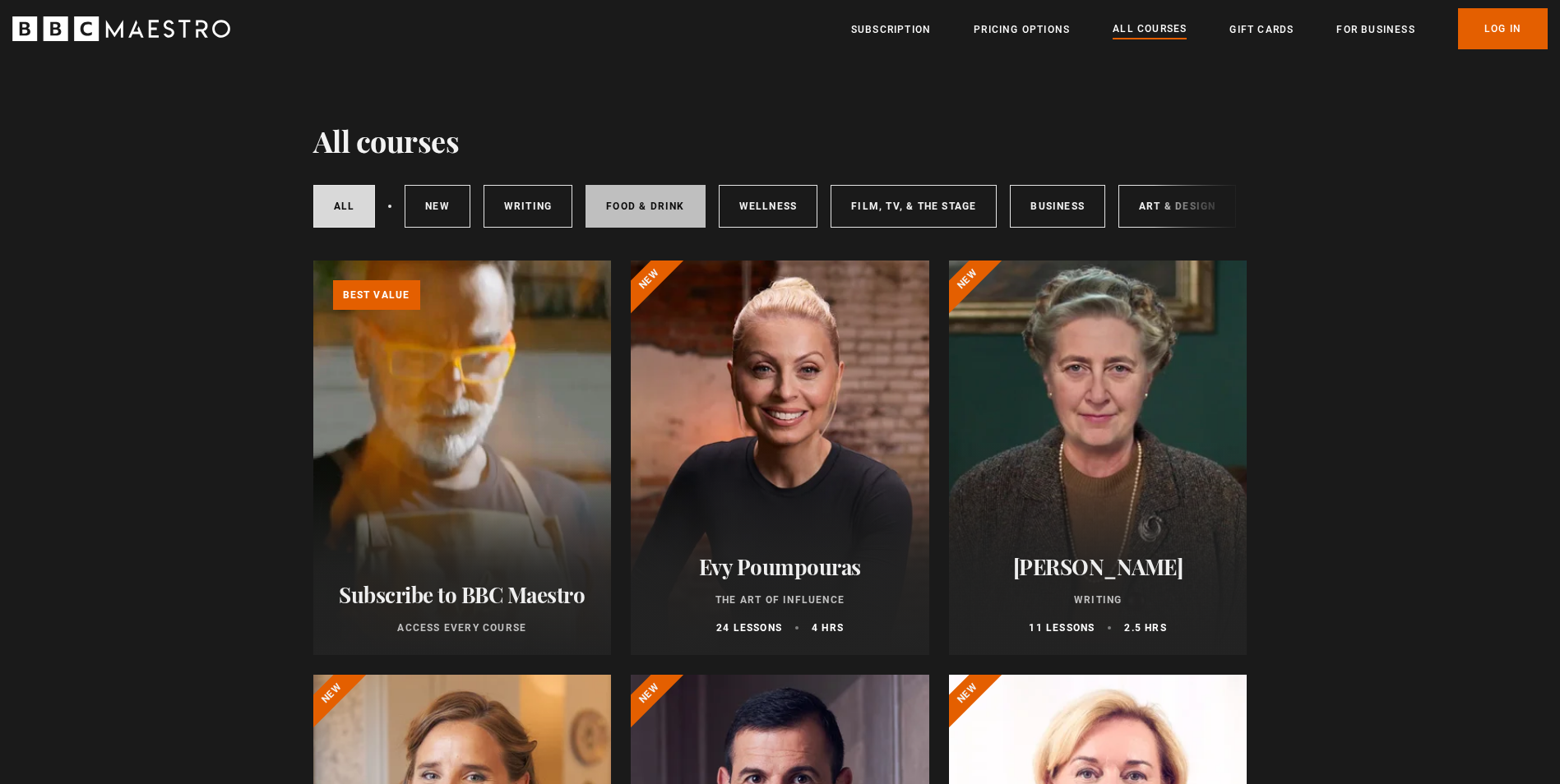
click at [627, 205] on link "Food & Drink" at bounding box center [645, 206] width 119 height 43
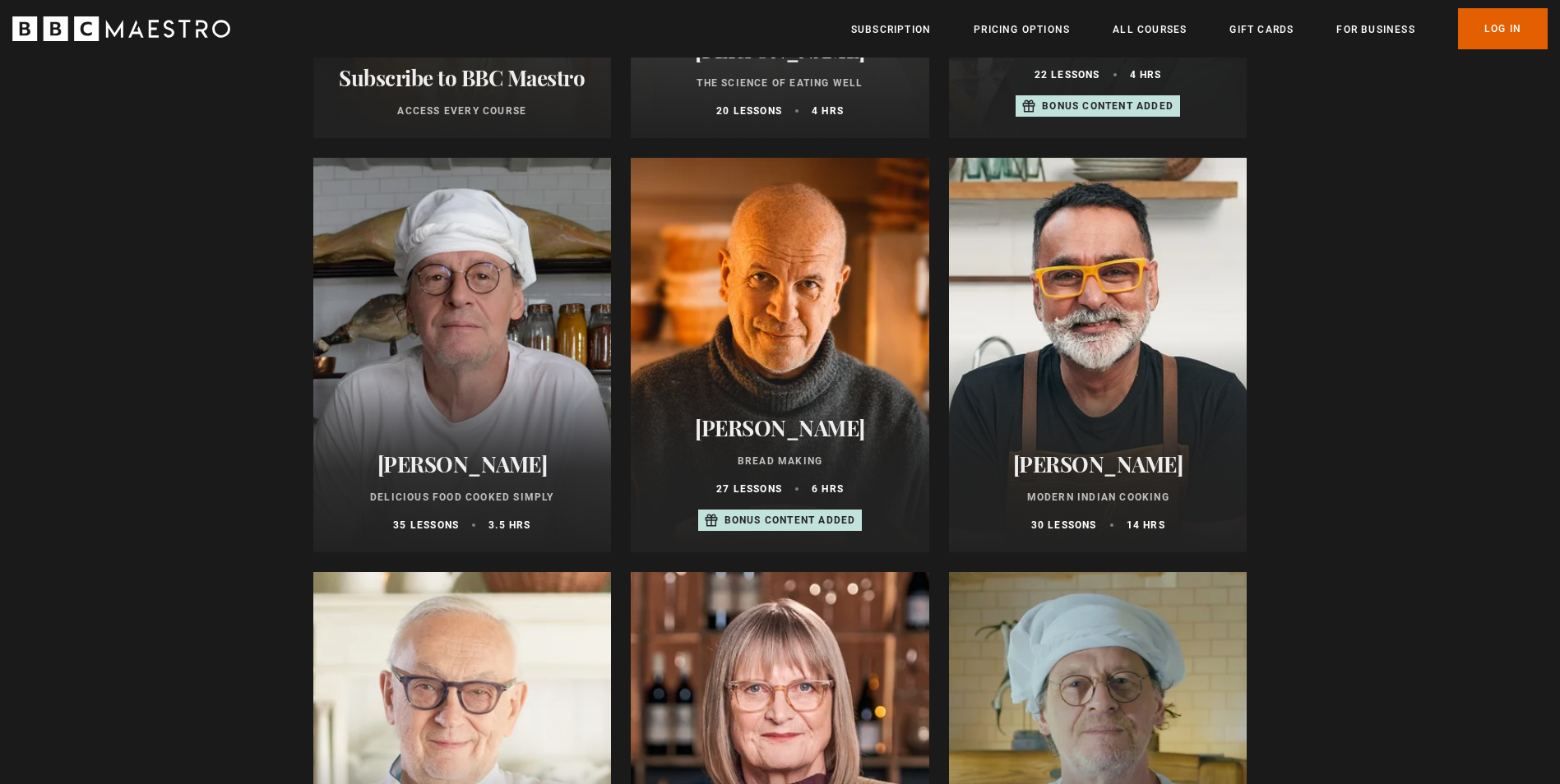
scroll to position [493, 0]
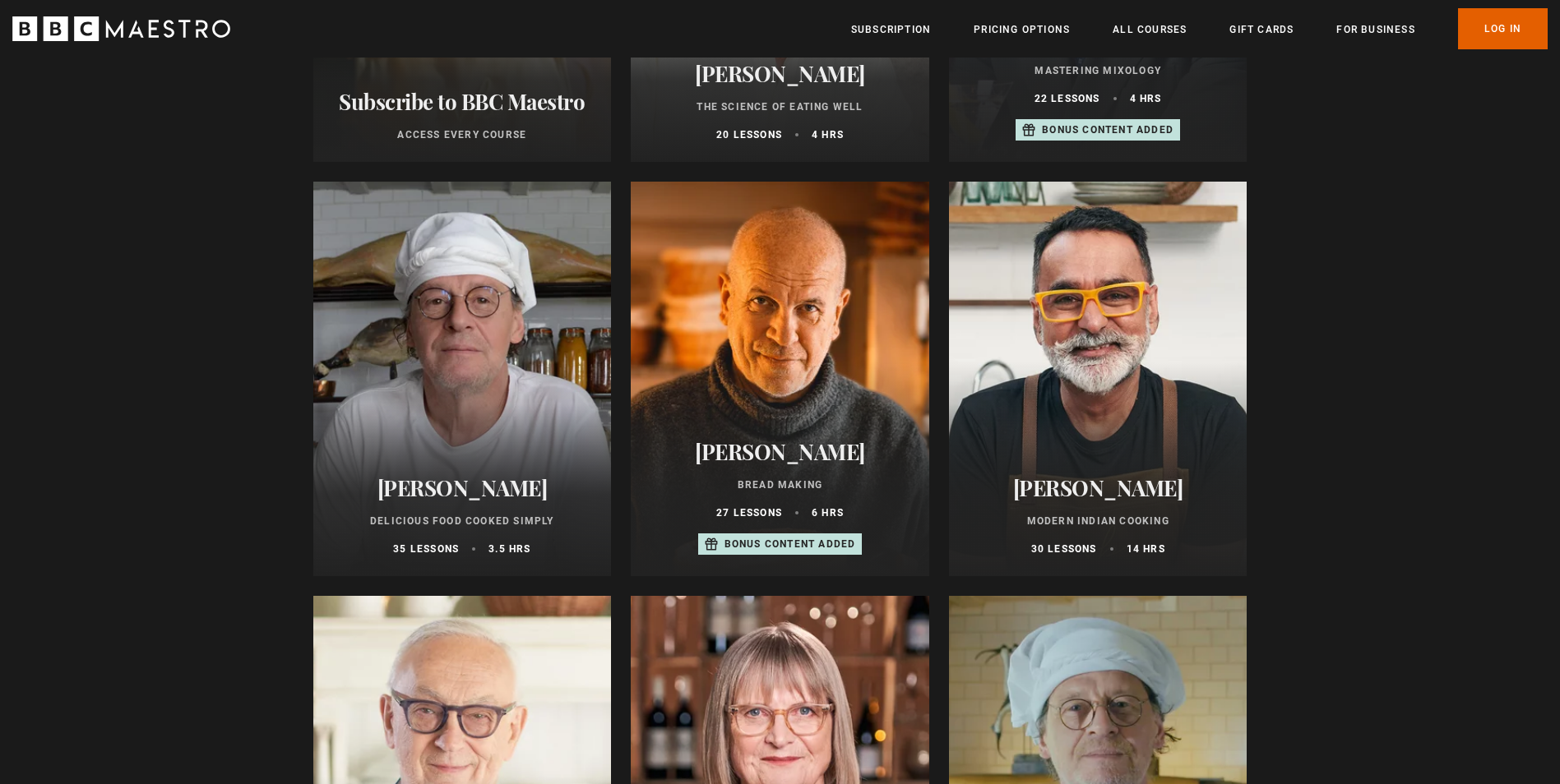
click at [805, 460] on h2 "[PERSON_NAME]" at bounding box center [780, 452] width 259 height 26
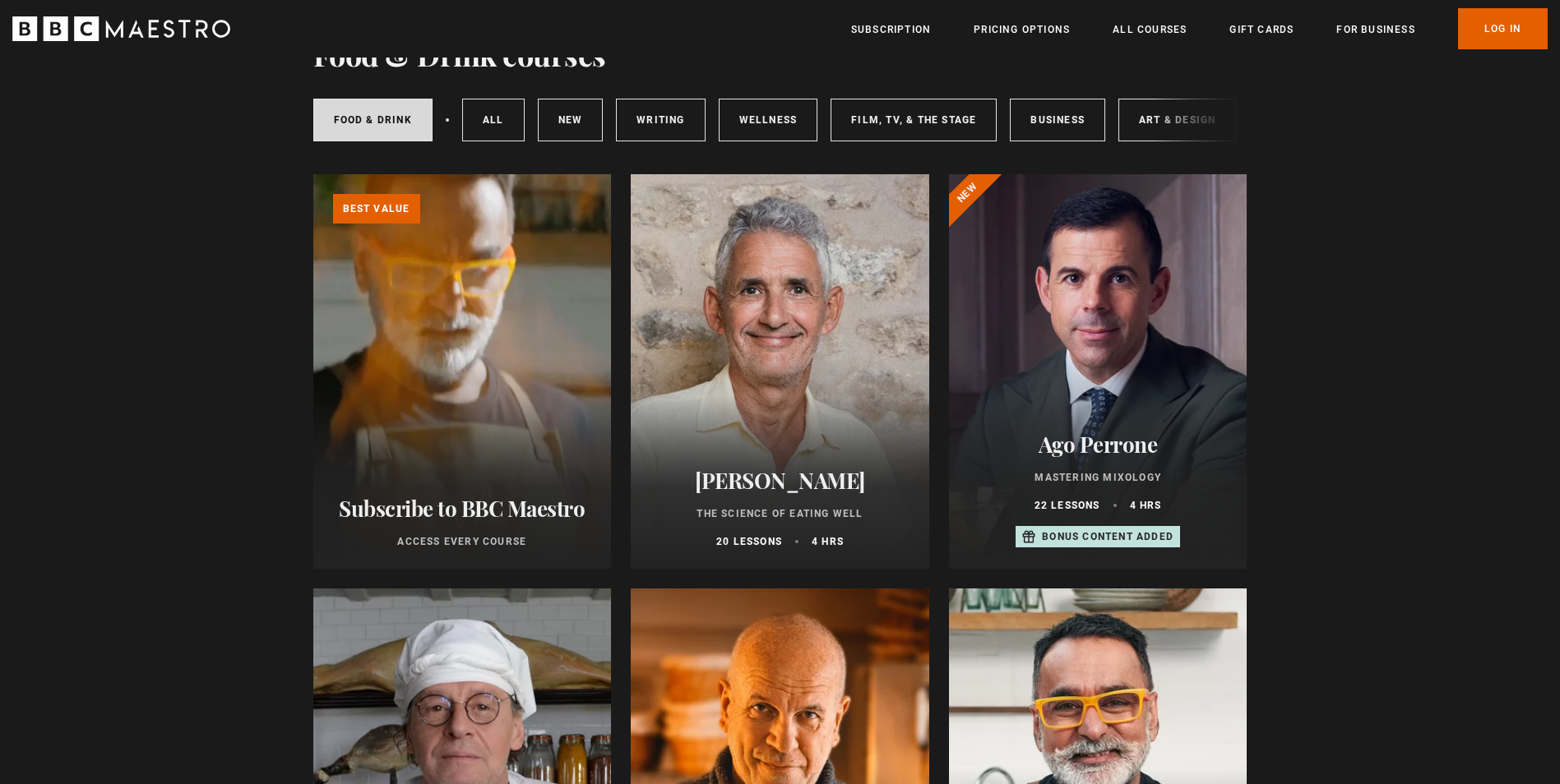
scroll to position [0, 0]
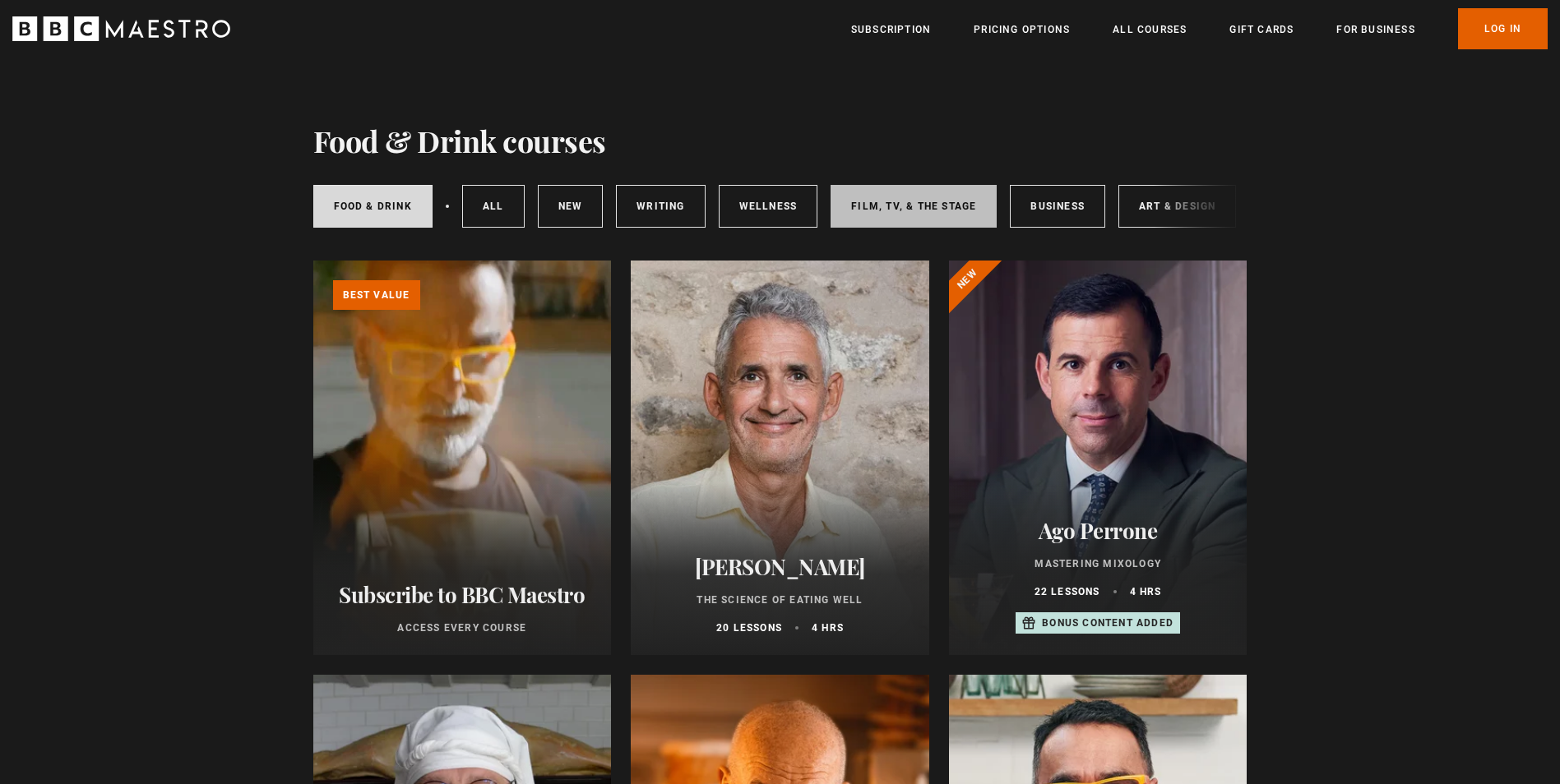
click at [939, 217] on link "Film, TV, & The Stage" at bounding box center [914, 206] width 166 height 43
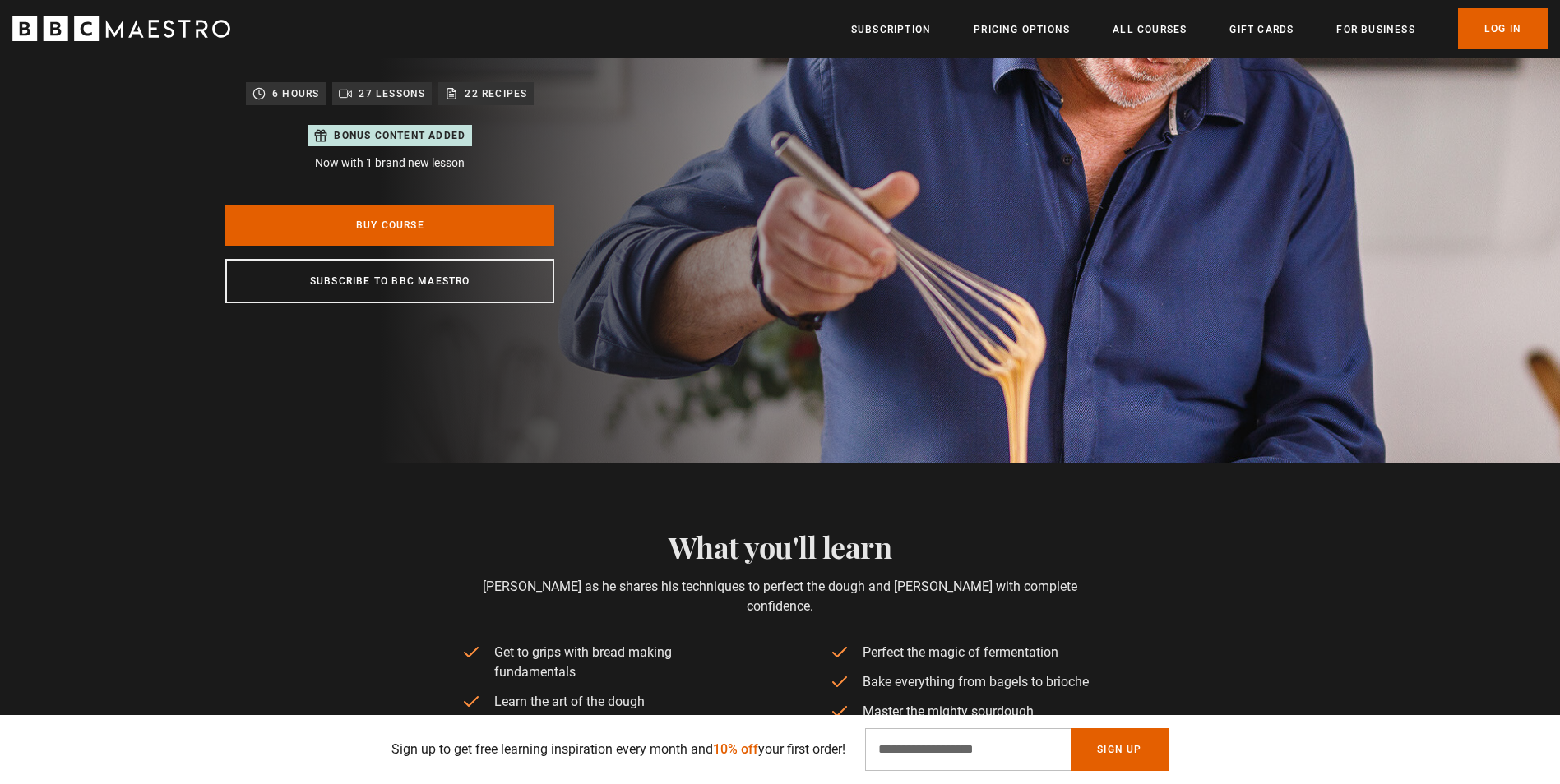
scroll to position [657, 0]
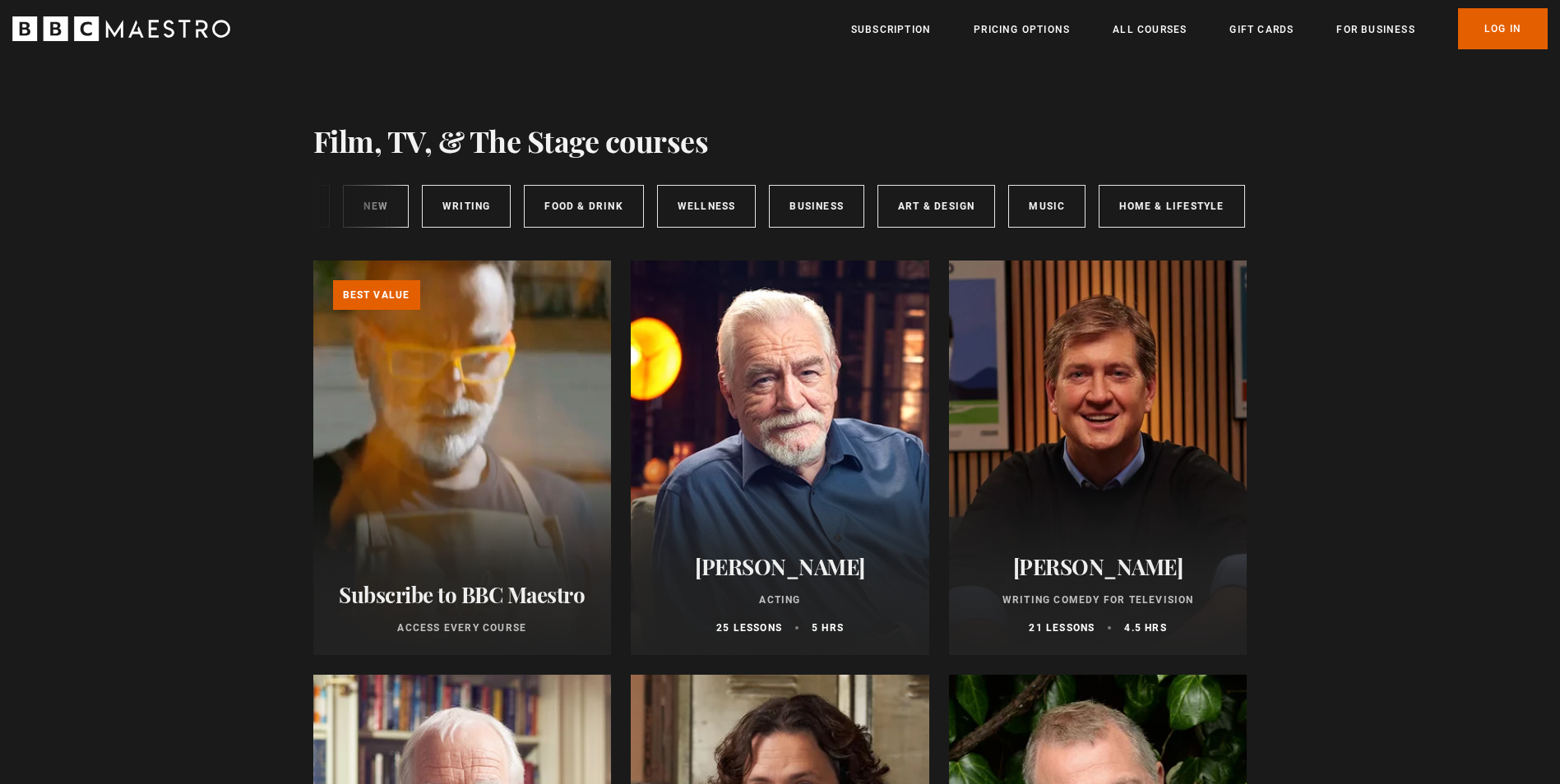
scroll to position [0, 245]
click at [730, 202] on link "Wellness" at bounding box center [702, 206] width 99 height 43
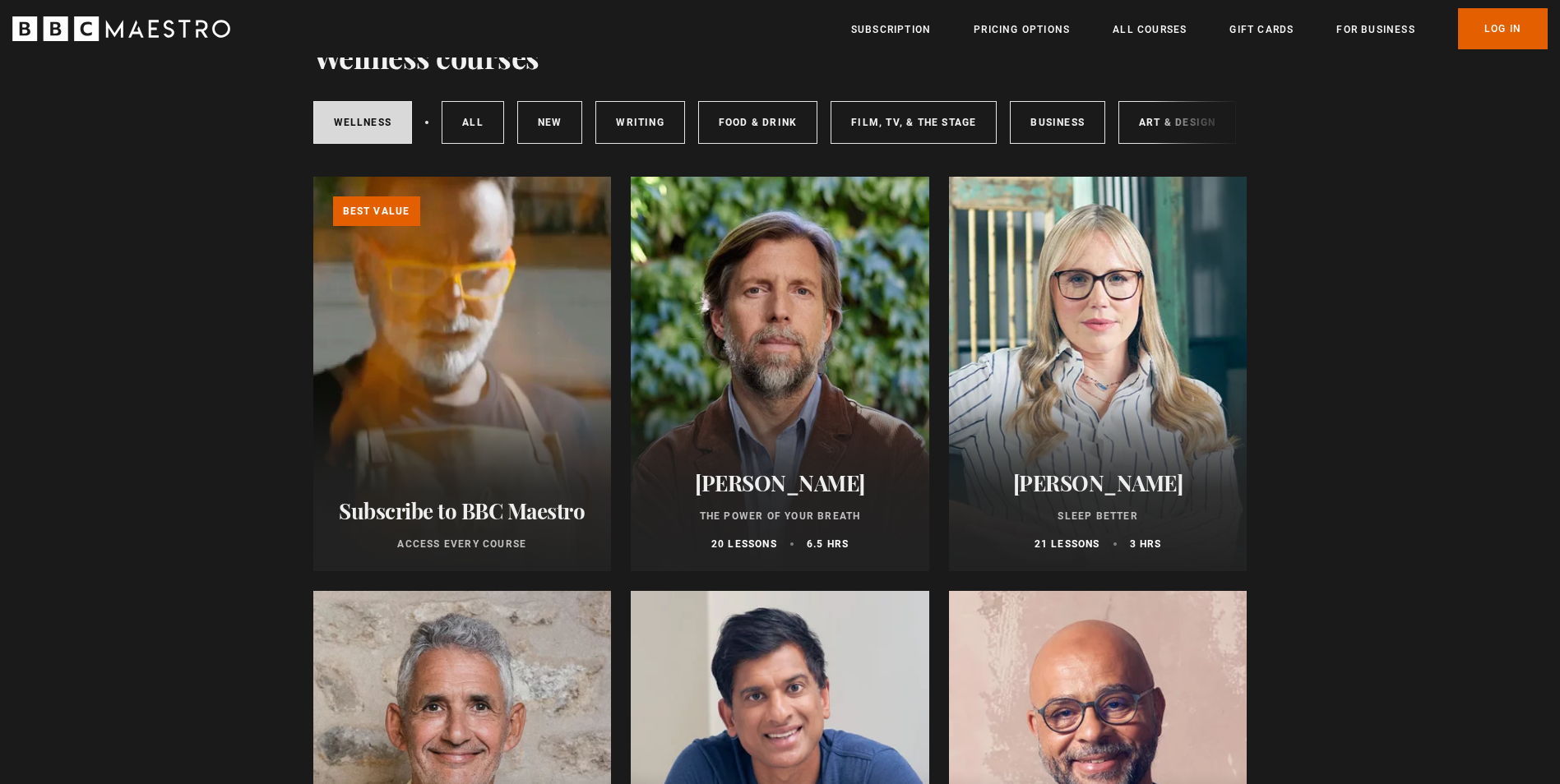
scroll to position [82, 0]
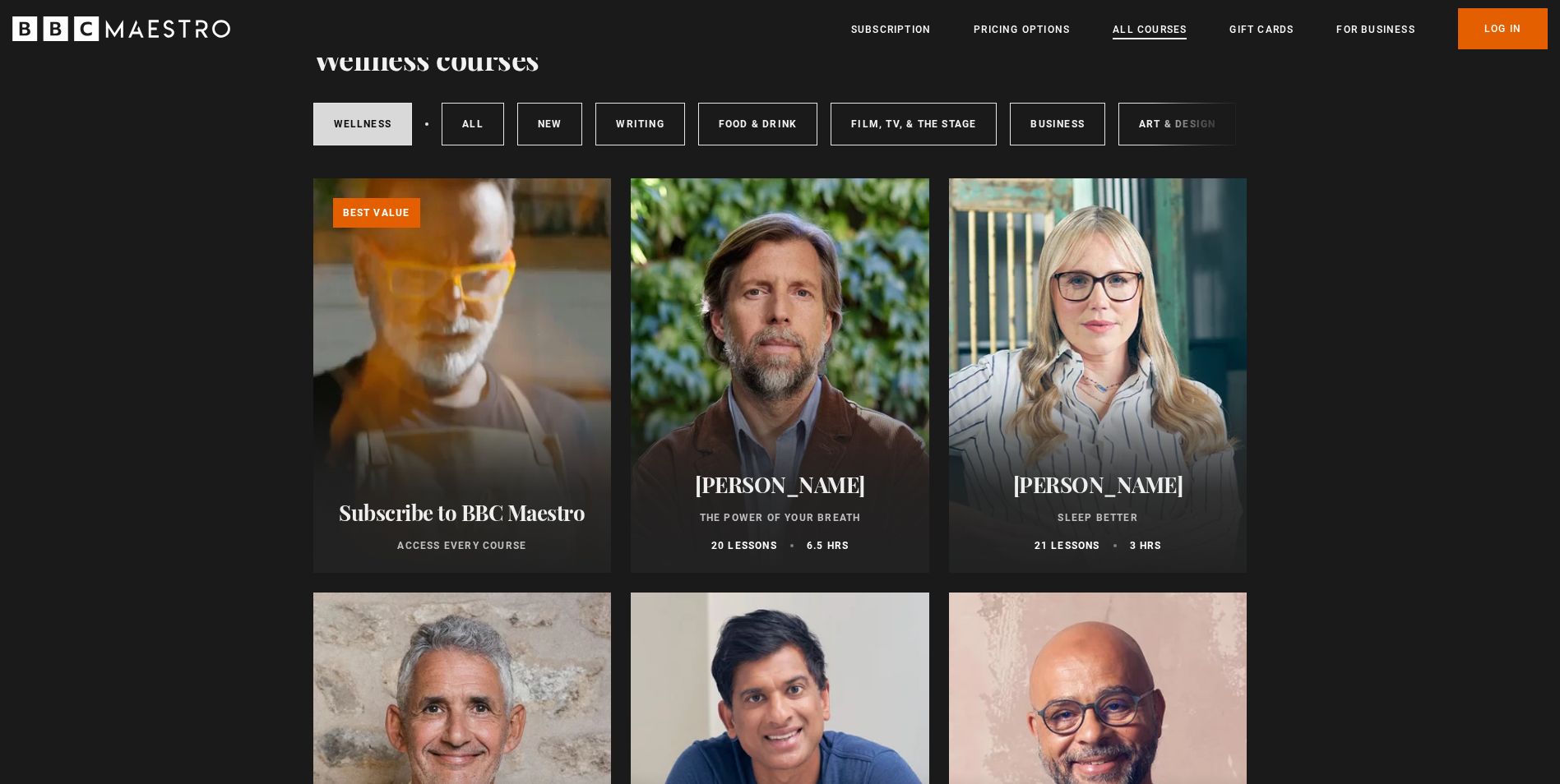
click at [1170, 24] on link "All Courses" at bounding box center [1149, 29] width 74 height 16
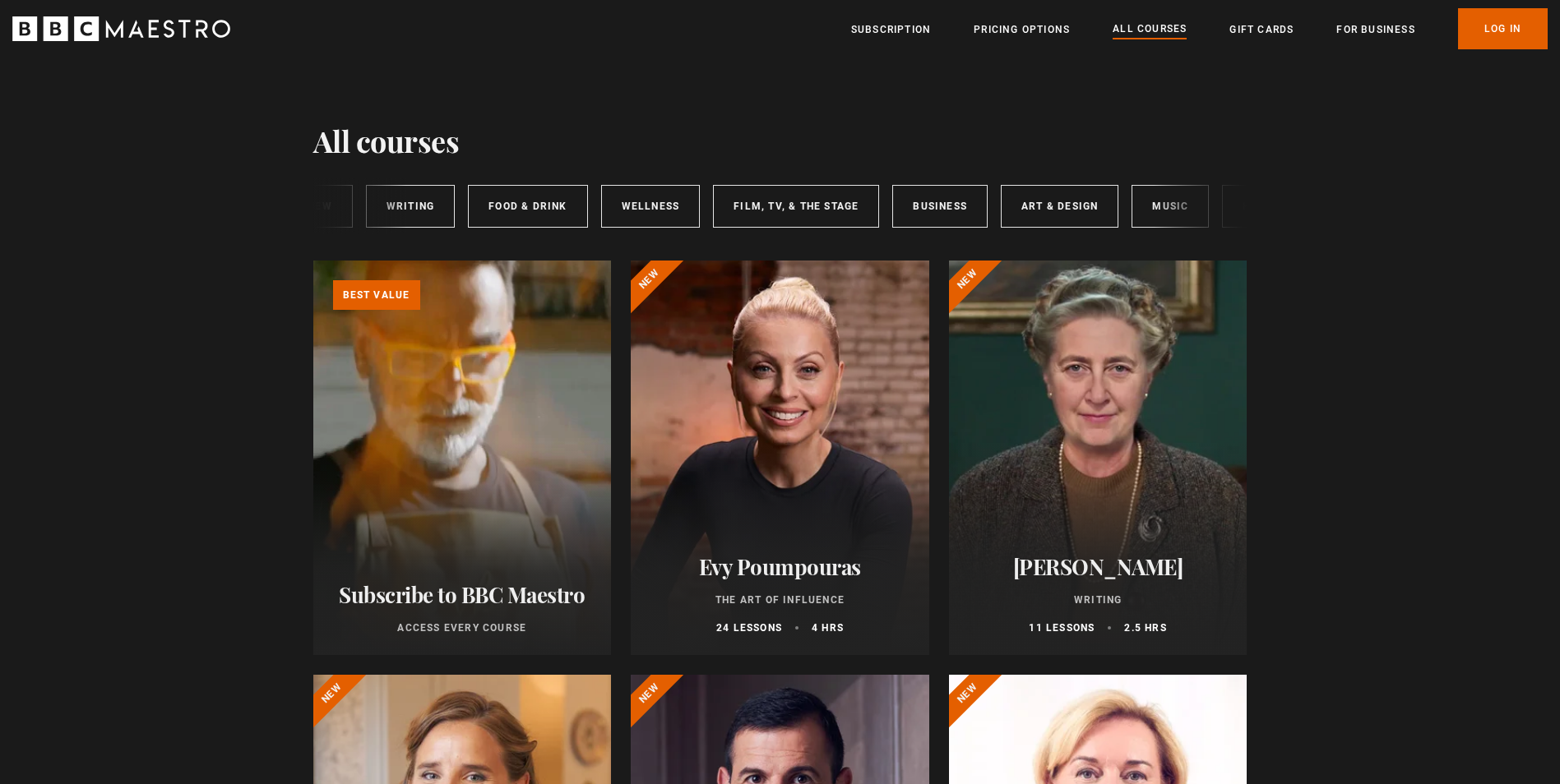
scroll to position [0, 169]
click at [1039, 196] on link "Art & Design" at bounding box center [1008, 206] width 117 height 43
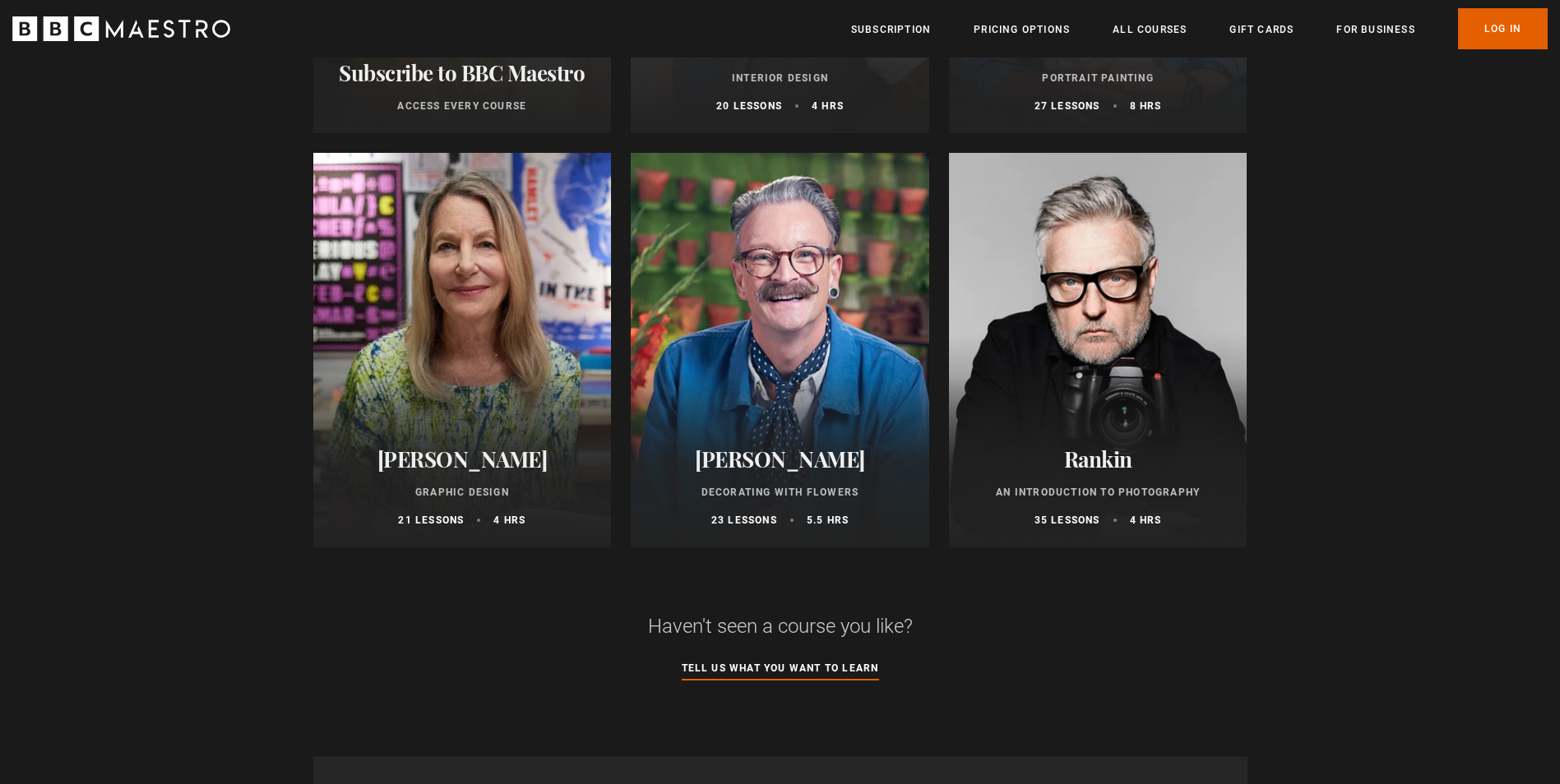
scroll to position [575, 0]
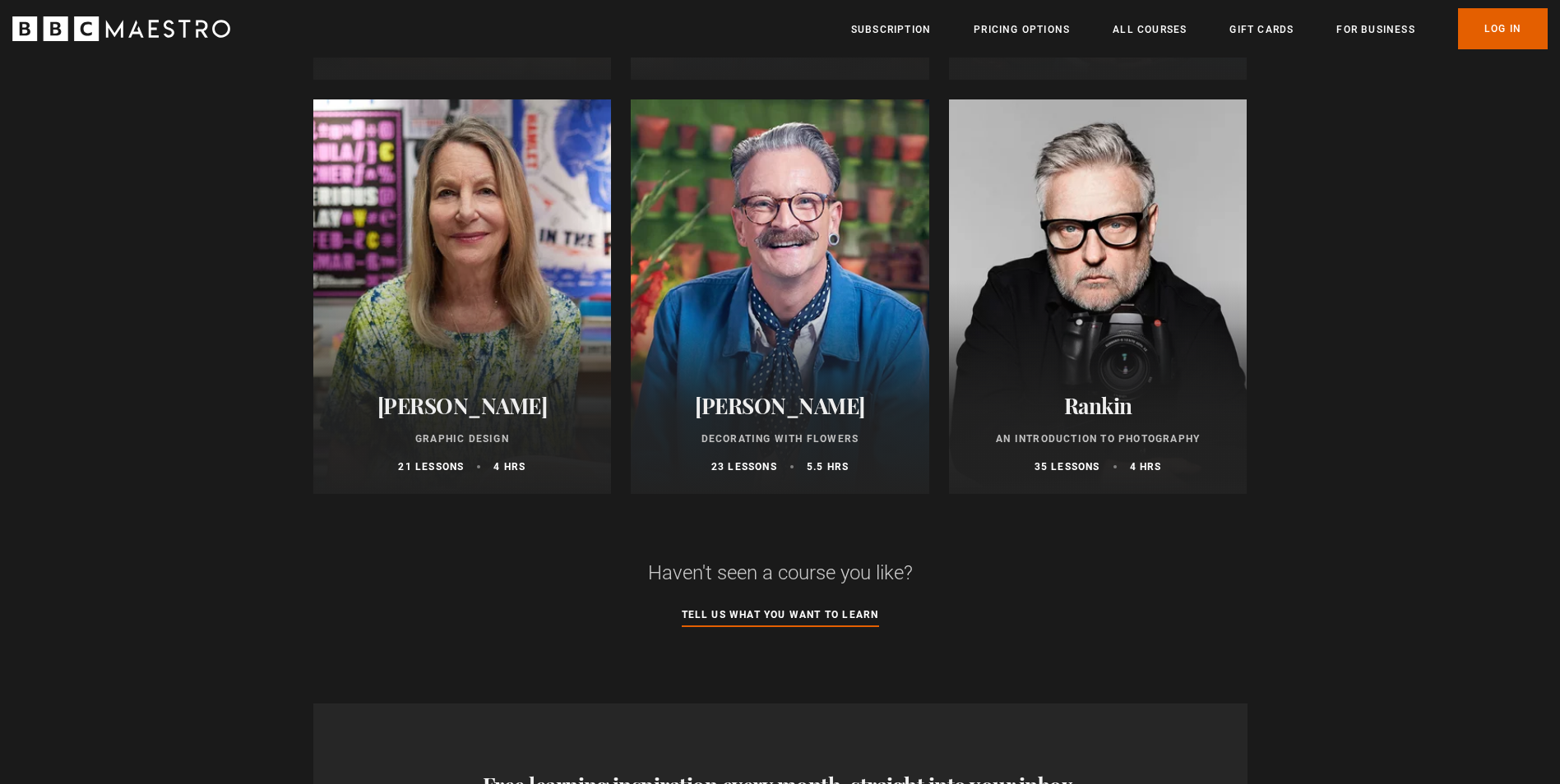
click at [1137, 439] on div "Rankin An Introduction to Photography 35 lessons 4 hrs" at bounding box center [1098, 433] width 299 height 121
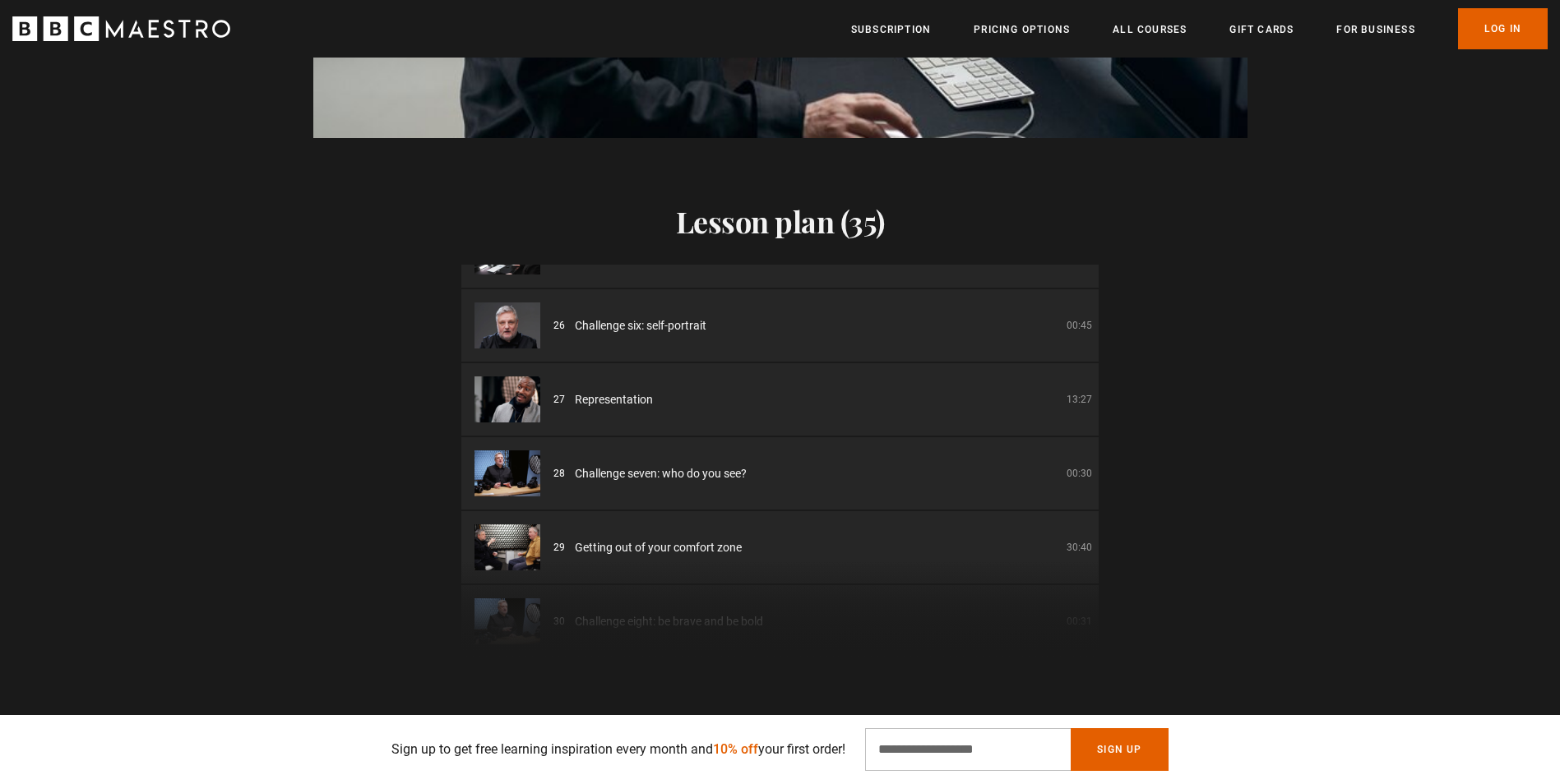
scroll to position [0, 216]
